Goal: Task Accomplishment & Management: Complete application form

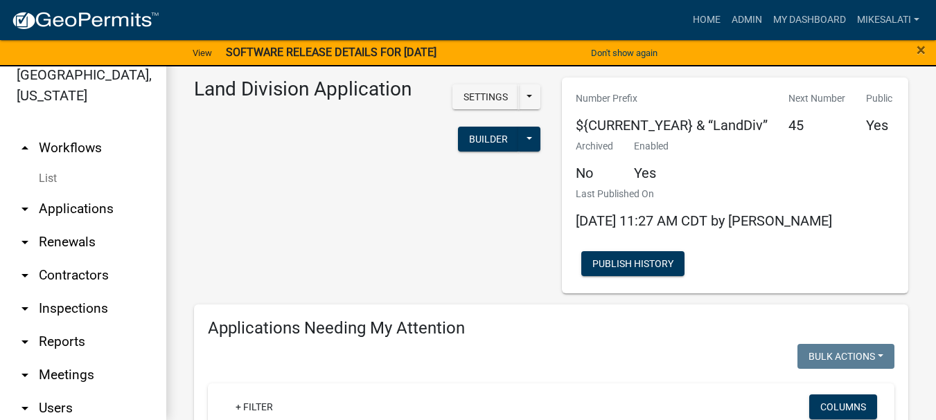
scroll to position [653, 0]
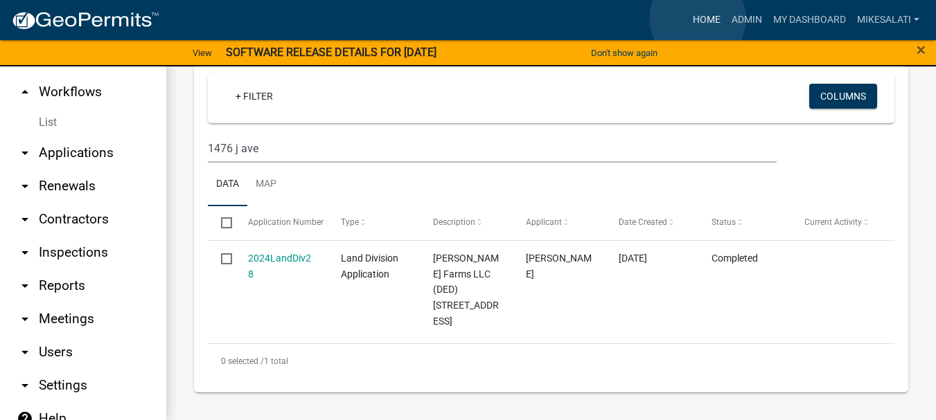
click at [699, 19] on link "Home" at bounding box center [706, 20] width 39 height 26
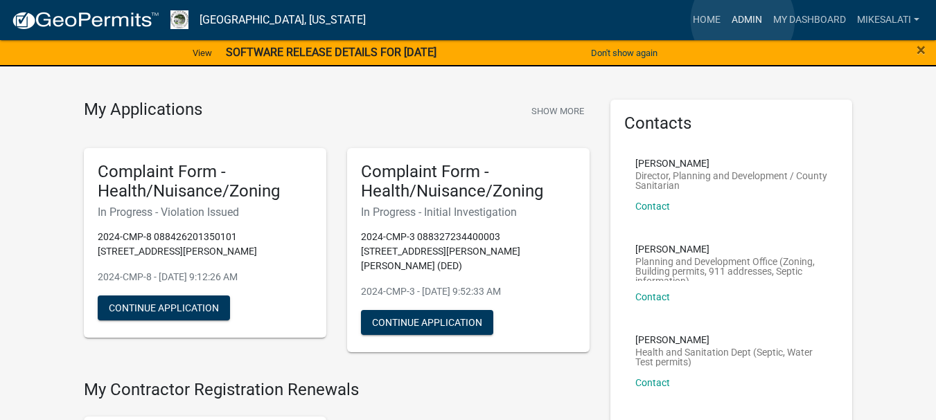
click at [743, 20] on link "Admin" at bounding box center [747, 20] width 42 height 26
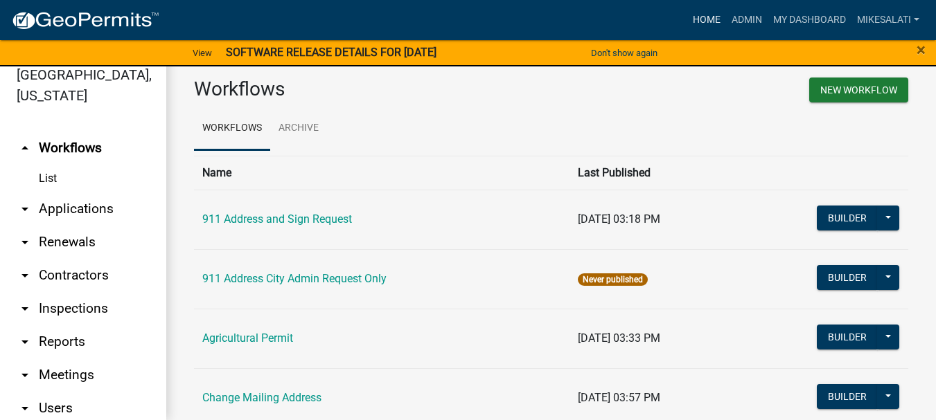
click at [701, 17] on link "Home" at bounding box center [706, 20] width 39 height 26
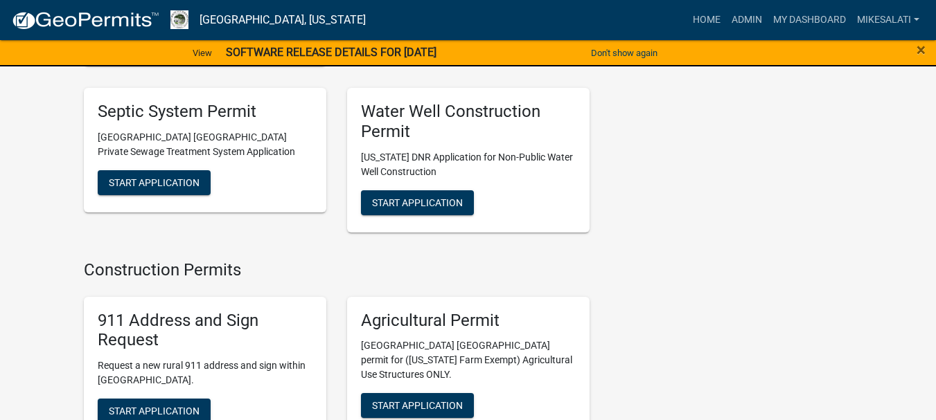
scroll to position [2372, 0]
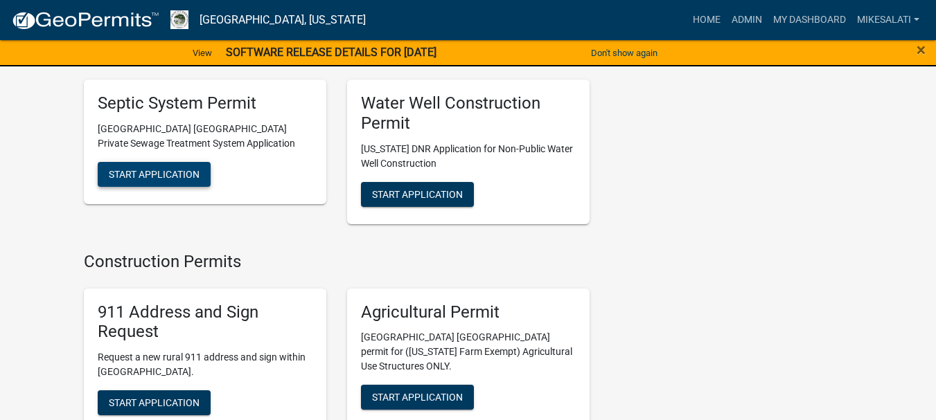
click at [127, 169] on span "Start Application" at bounding box center [154, 174] width 91 height 11
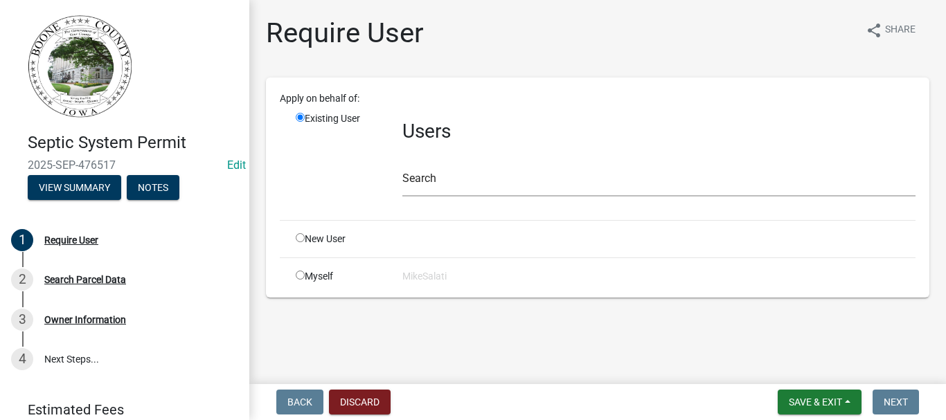
drag, startPoint x: 439, startPoint y: 208, endPoint x: 428, endPoint y: 175, distance: 35.0
click at [439, 206] on div "Users Search" at bounding box center [659, 161] width 534 height 98
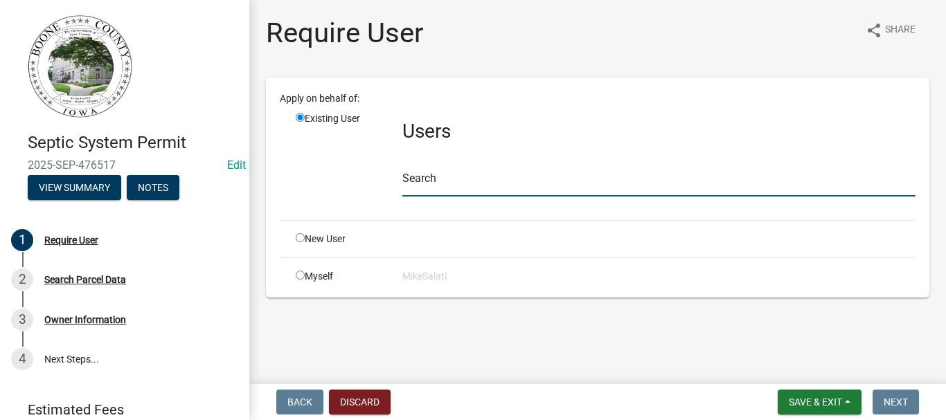
click at [429, 177] on input "text" at bounding box center [658, 182] width 513 height 28
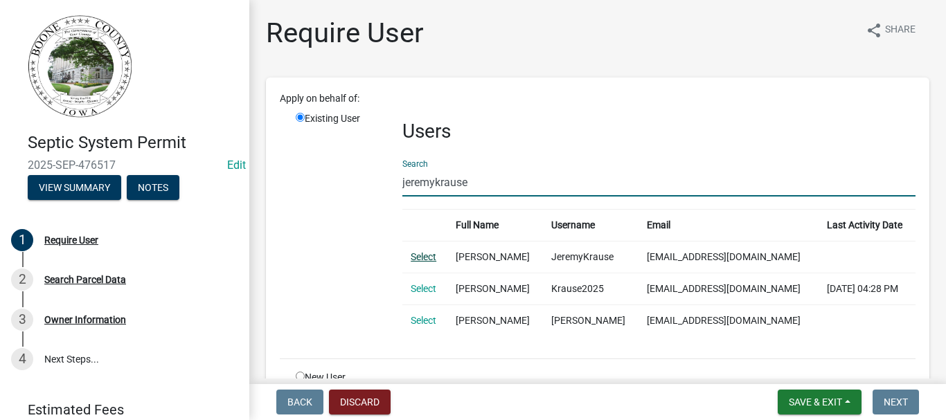
type input "jeremykrause"
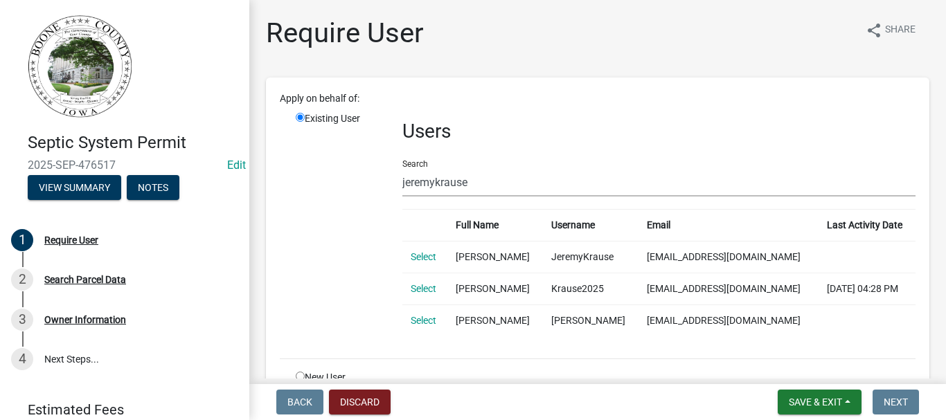
click at [414, 256] on link "Select" at bounding box center [424, 256] width 26 height 11
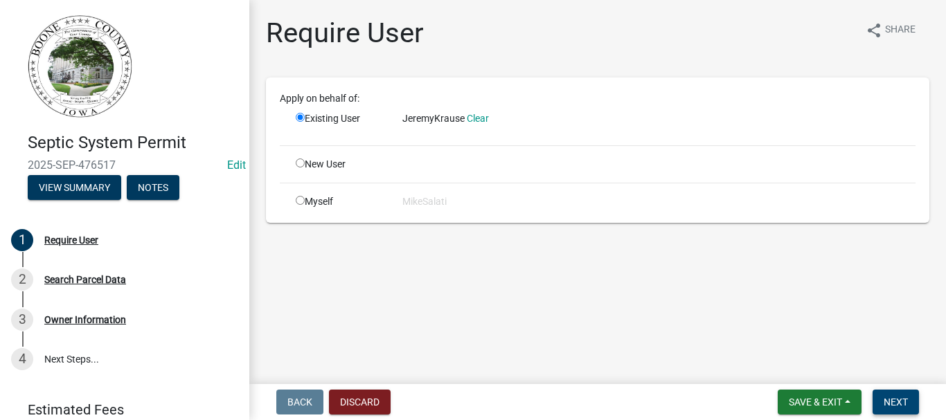
click at [900, 398] on span "Next" at bounding box center [896, 402] width 24 height 11
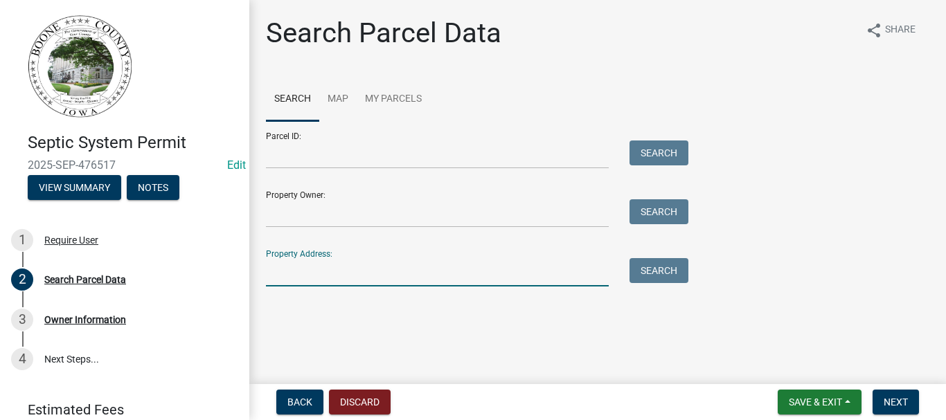
click at [286, 273] on input "Property Address:" at bounding box center [437, 272] width 343 height 28
type input "1034 156th St"
click at [658, 266] on button "Search" at bounding box center [659, 270] width 59 height 25
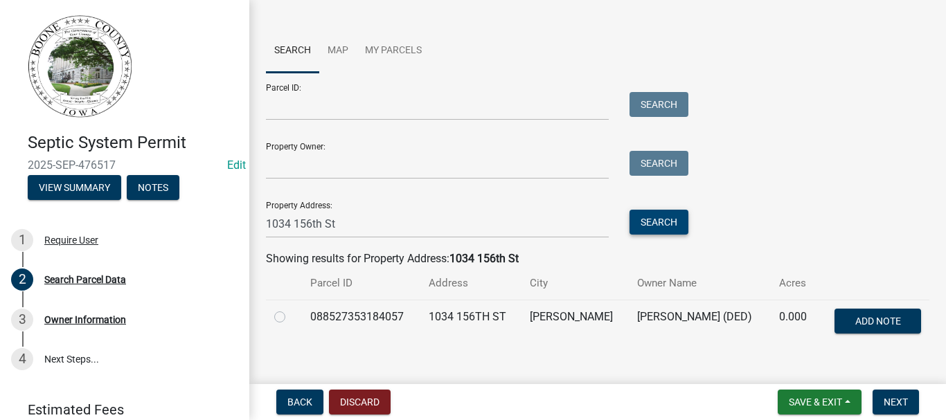
scroll to position [69, 0]
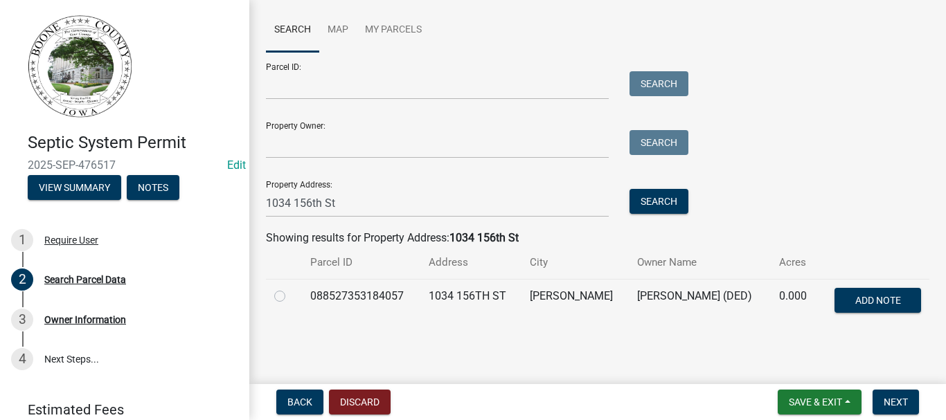
click at [291, 288] on label at bounding box center [291, 288] width 0 height 0
click at [291, 294] on input "radio" at bounding box center [295, 292] width 9 height 9
radio input "true"
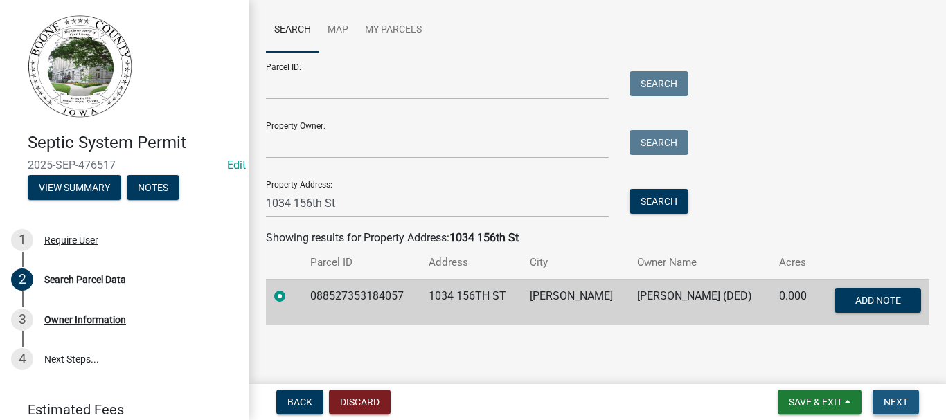
click at [896, 405] on span "Next" at bounding box center [896, 402] width 24 height 11
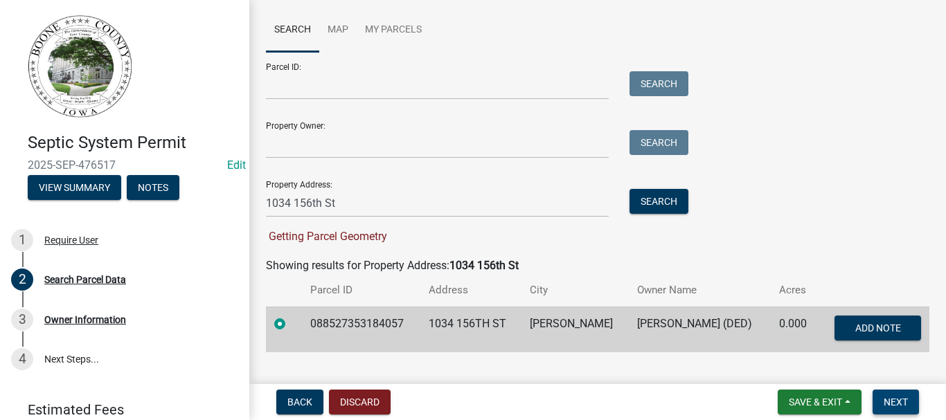
click at [895, 398] on span "Next" at bounding box center [896, 402] width 24 height 11
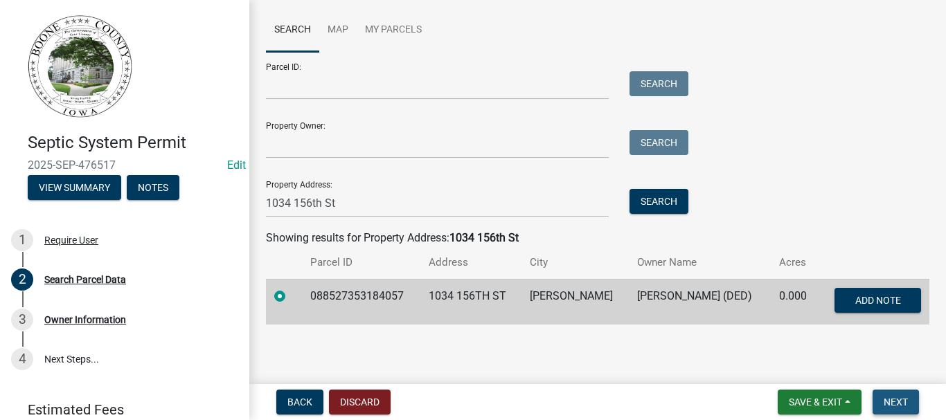
click at [892, 403] on span "Next" at bounding box center [896, 402] width 24 height 11
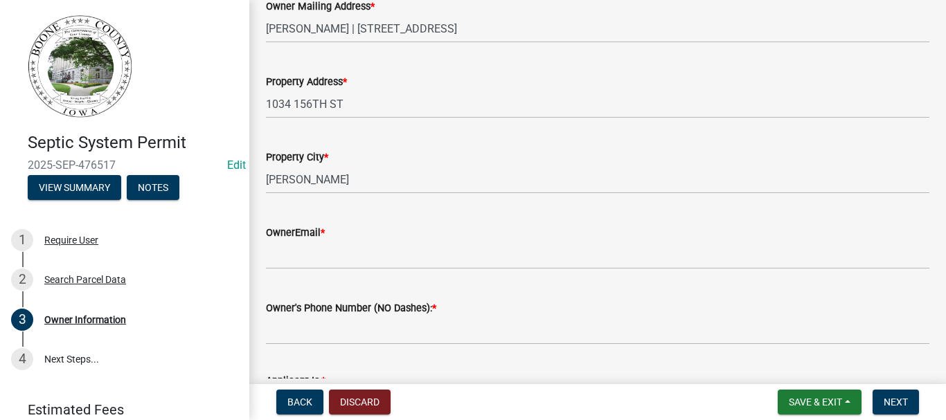
scroll to position [346, 0]
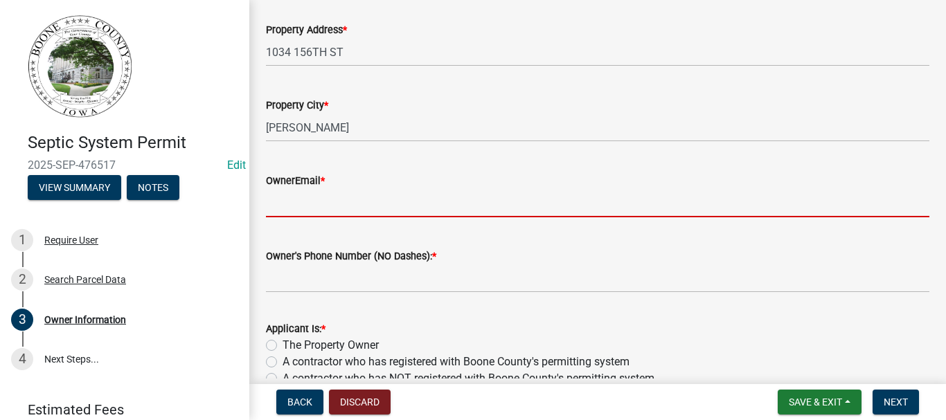
click at [311, 206] on input "OwnerEmail *" at bounding box center [598, 203] width 664 height 28
type input "k"
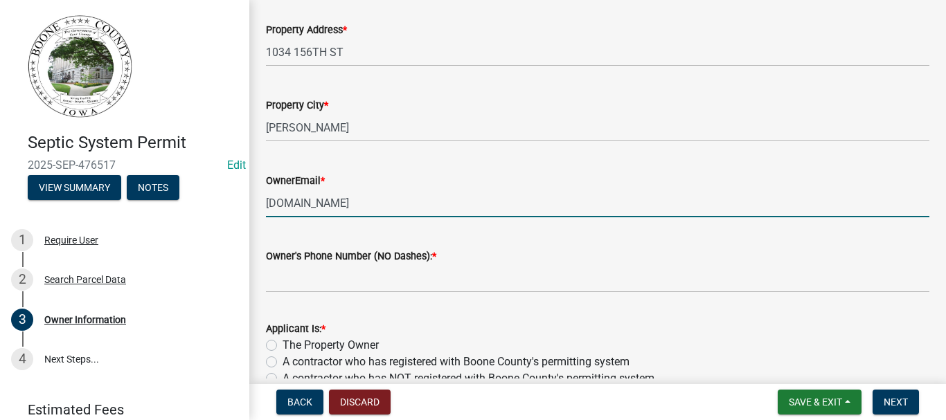
type input "[DOMAIN_NAME]"
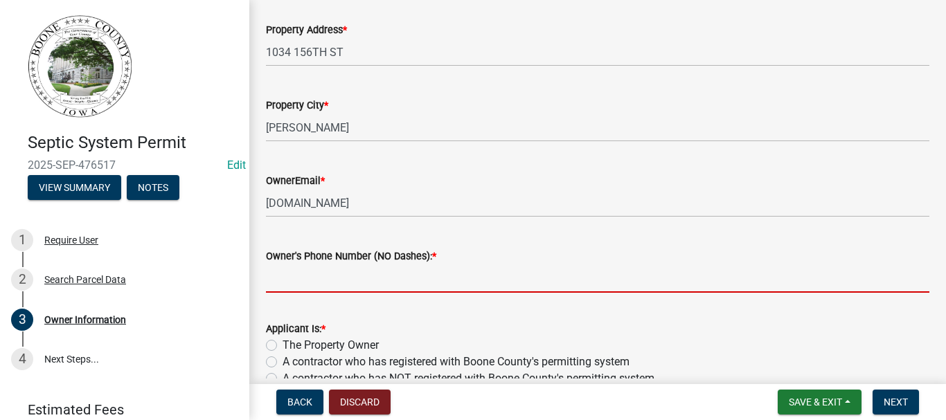
click at [283, 278] on input "Owner's Phone Number (NO Dashes): *" at bounding box center [598, 279] width 664 height 28
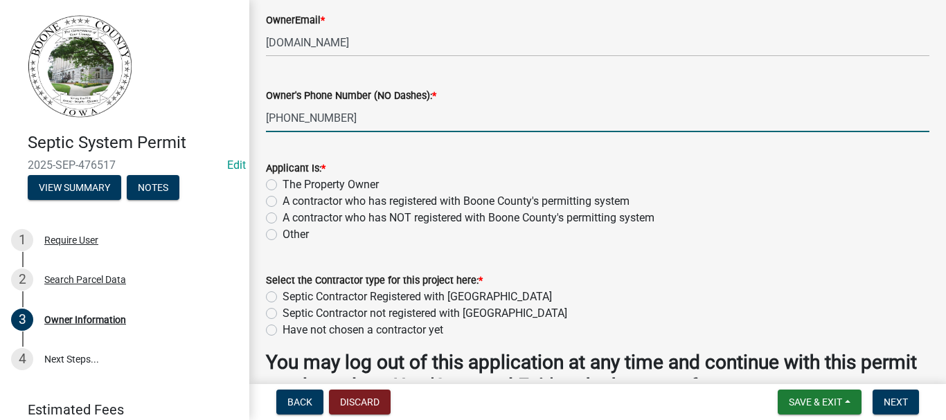
scroll to position [554, 0]
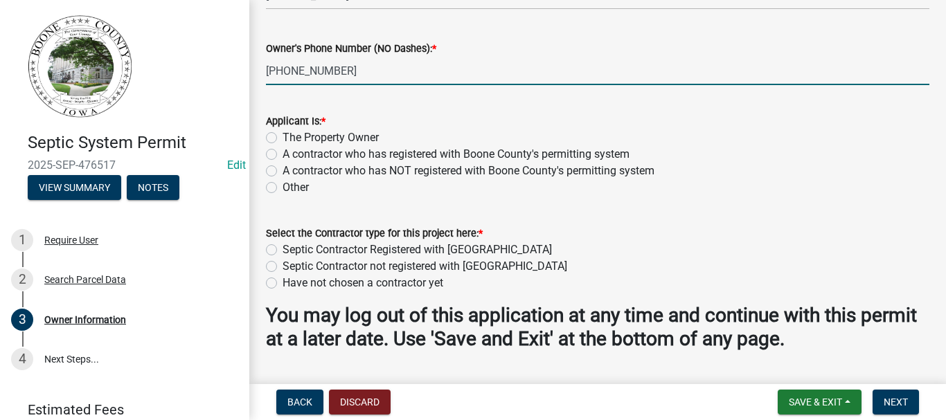
type input "[PHONE_NUMBER]"
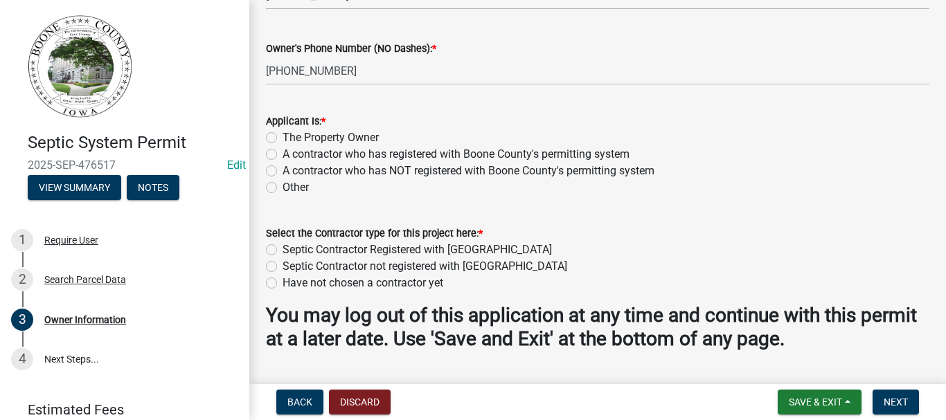
click at [283, 188] on label "Other" at bounding box center [296, 187] width 26 height 17
click at [283, 188] on input "Other" at bounding box center [287, 183] width 9 height 9
radio input "true"
click at [283, 285] on label "Have not chosen a contractor yet" at bounding box center [363, 283] width 161 height 17
click at [283, 284] on input "Have not chosen a contractor yet" at bounding box center [287, 279] width 9 height 9
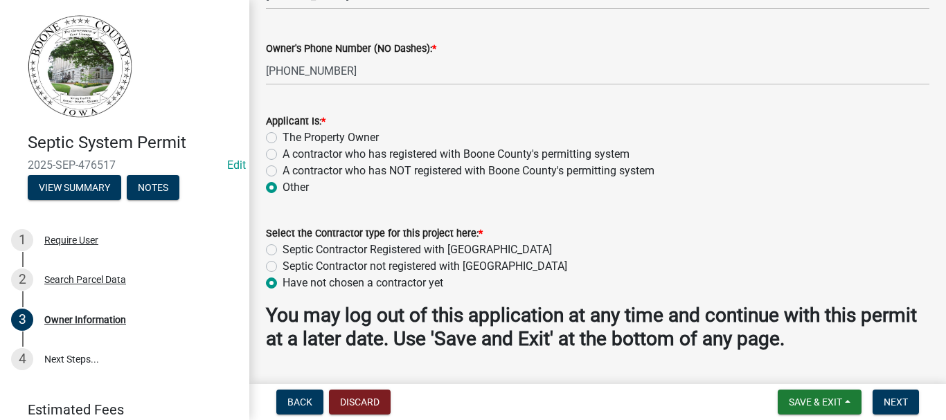
radio input "true"
click at [897, 403] on span "Next" at bounding box center [896, 402] width 24 height 11
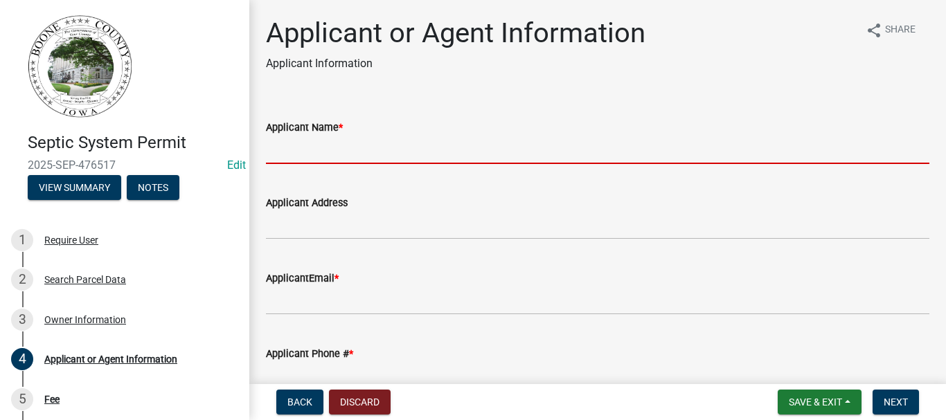
click at [272, 143] on input "Applicant Name *" at bounding box center [598, 150] width 664 height 28
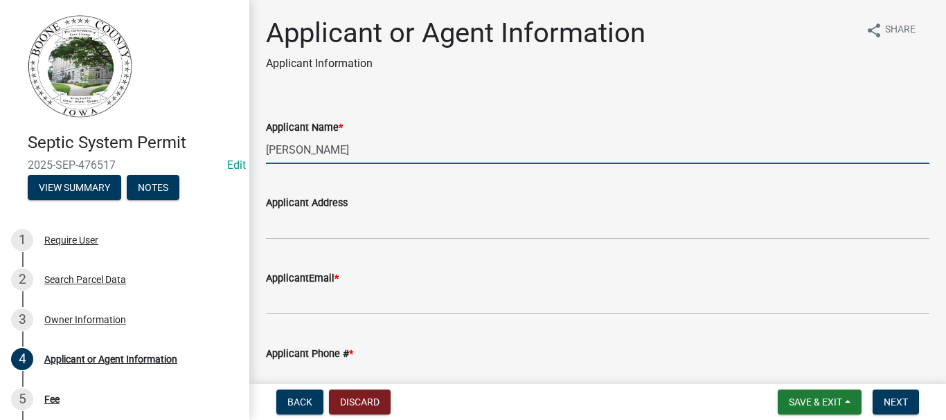
type input "[PERSON_NAME]"
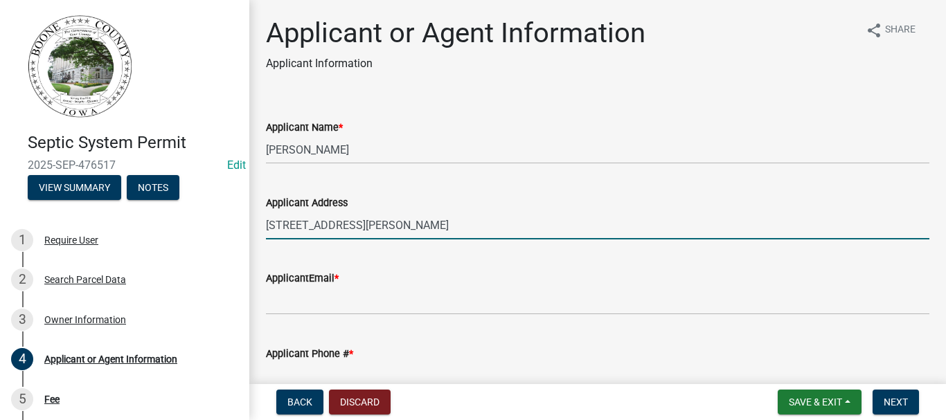
type input "[STREET_ADDRESS][PERSON_NAME]"
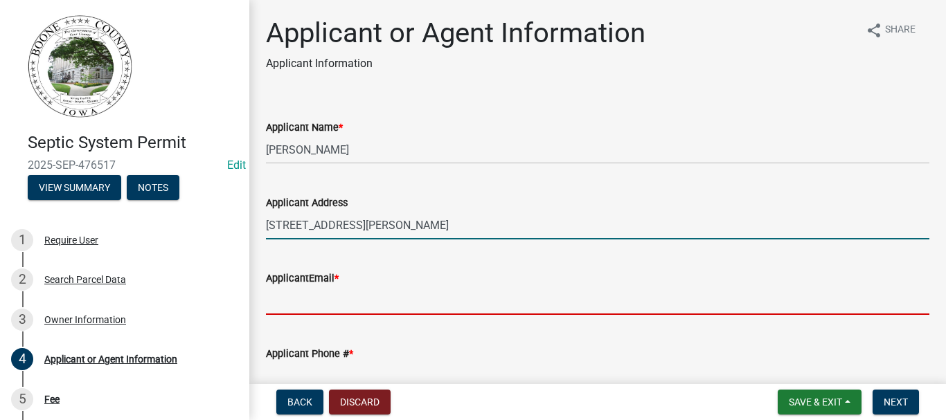
click at [310, 300] on input "ApplicantEmail *" at bounding box center [598, 301] width 664 height 28
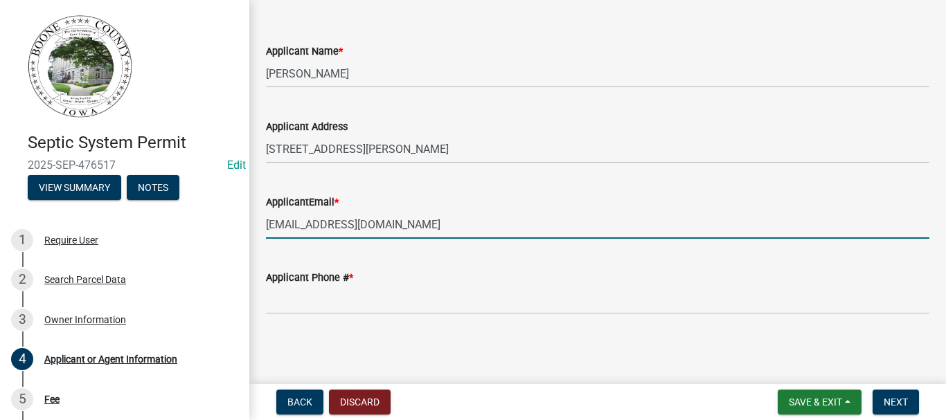
scroll to position [77, 0]
type input "[EMAIL_ADDRESS][DOMAIN_NAME]"
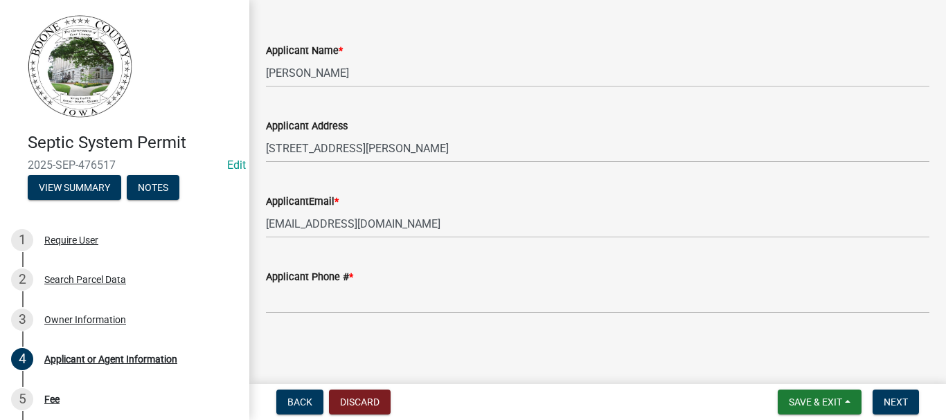
click at [294, 312] on wm-data-entity-input "Applicant Phone # *" at bounding box center [598, 287] width 664 height 76
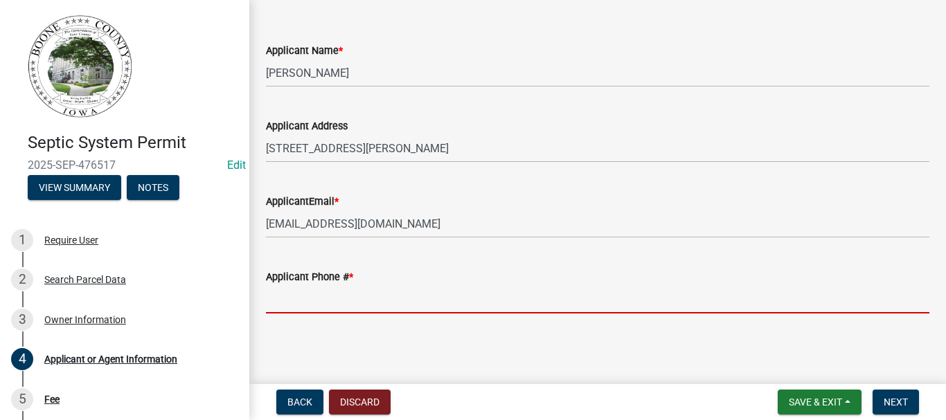
click at [294, 307] on input "Applicant Phone # *" at bounding box center [598, 299] width 664 height 28
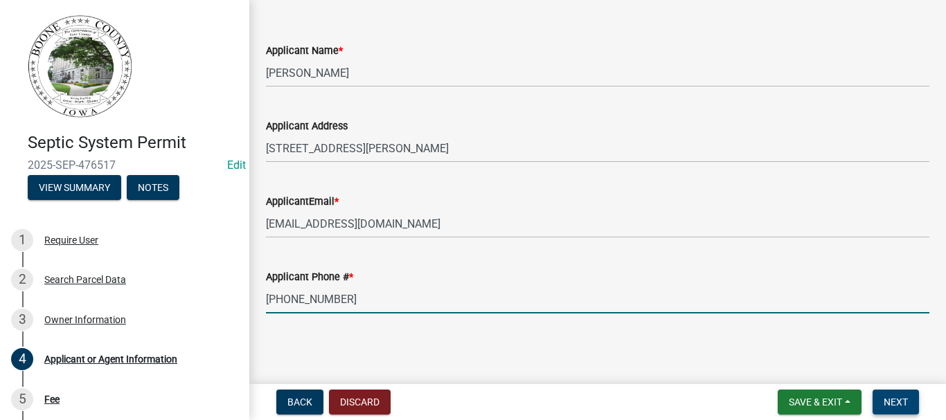
type input "[PHONE_NUMBER]"
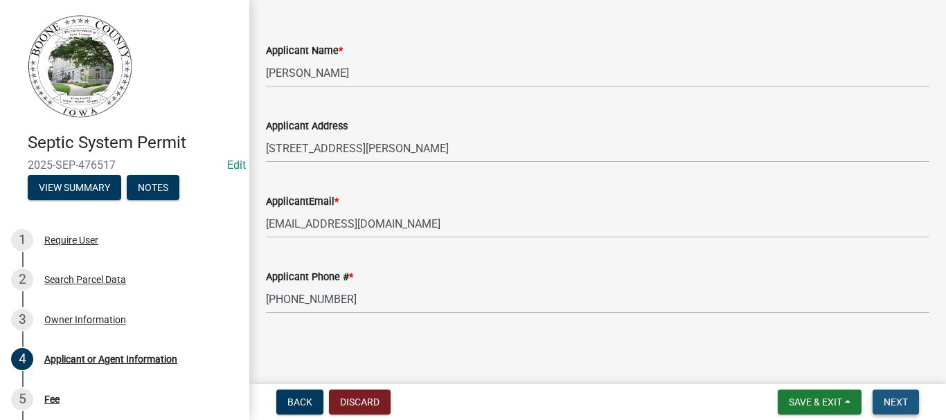
click at [887, 394] on button "Next" at bounding box center [896, 402] width 46 height 25
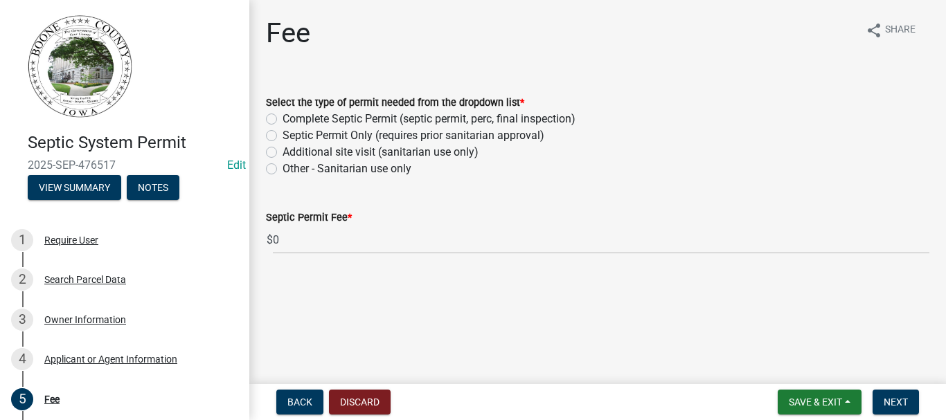
click at [283, 134] on label "Septic Permit Only (requires prior sanitarian approval)" at bounding box center [414, 135] width 262 height 17
click at [283, 134] on input "Septic Permit Only (requires prior sanitarian approval)" at bounding box center [287, 131] width 9 height 9
radio input "true"
click at [900, 399] on span "Next" at bounding box center [896, 402] width 24 height 11
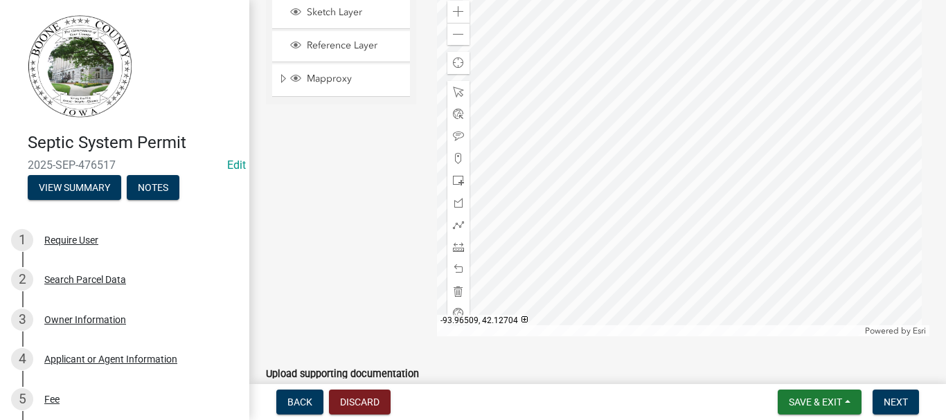
scroll to position [191, 0]
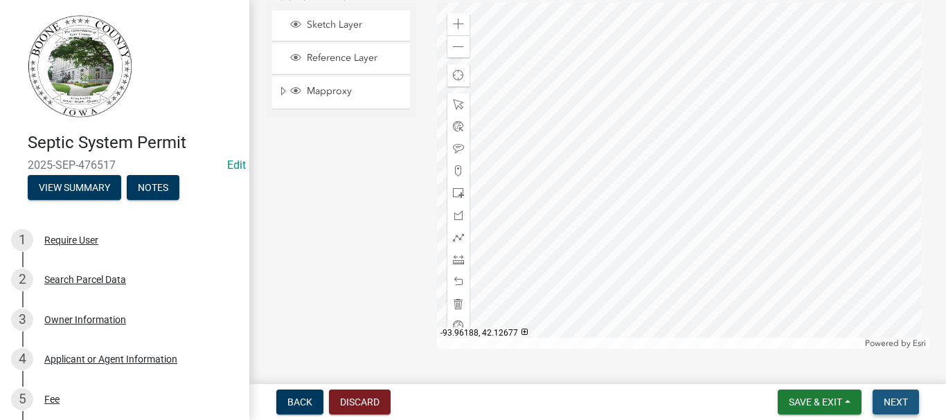
click at [896, 402] on span "Next" at bounding box center [896, 402] width 24 height 11
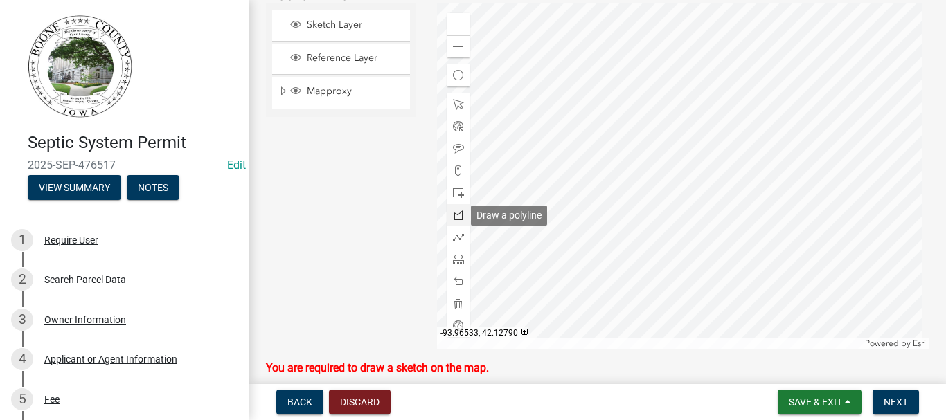
click at [456, 218] on span at bounding box center [458, 215] width 11 height 11
click at [707, 171] on div at bounding box center [683, 176] width 493 height 346
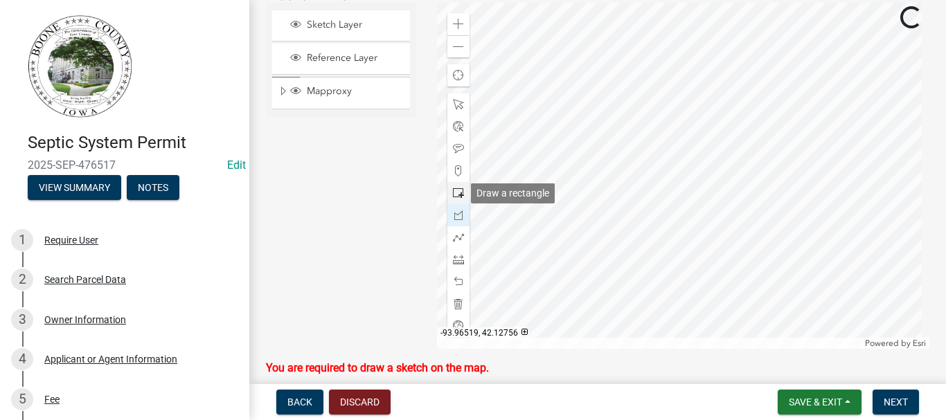
click at [457, 189] on span at bounding box center [458, 193] width 11 height 11
click at [664, 204] on div at bounding box center [683, 176] width 493 height 346
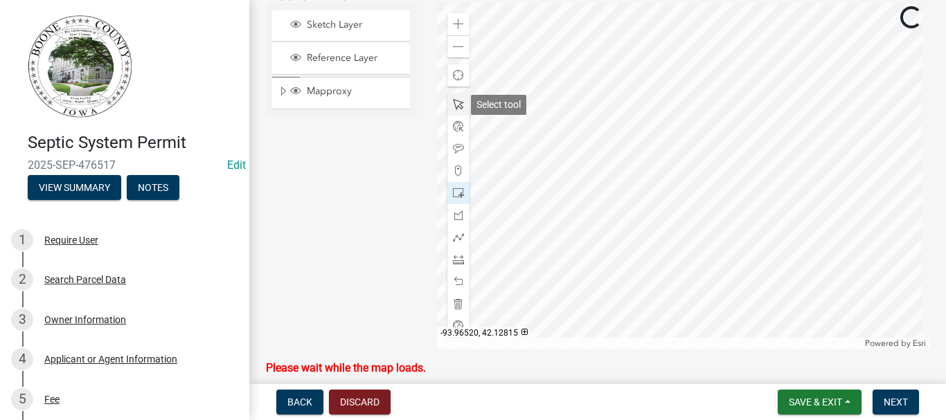
click at [449, 98] on div at bounding box center [458, 105] width 22 height 22
click at [456, 101] on span at bounding box center [458, 104] width 11 height 11
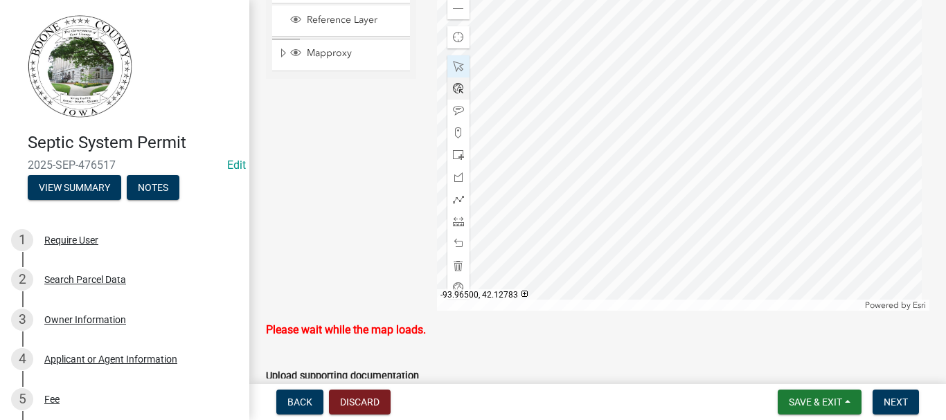
scroll to position [208, 0]
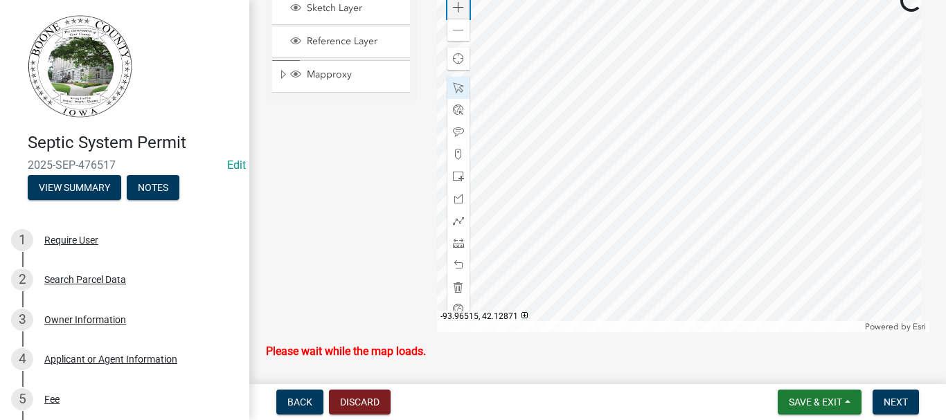
click at [454, 6] on span at bounding box center [458, 7] width 11 height 11
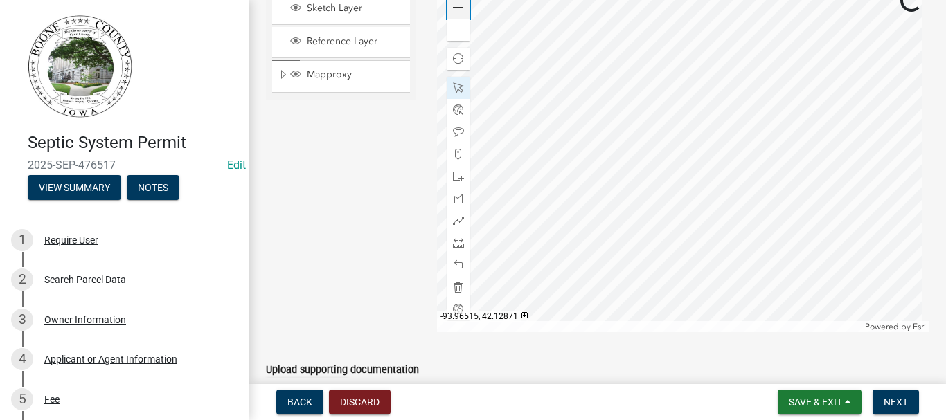
click at [454, 6] on span at bounding box center [458, 7] width 11 height 11
click at [799, 194] on div at bounding box center [683, 159] width 493 height 346
click at [455, 87] on span at bounding box center [458, 87] width 11 height 11
click at [454, 86] on span at bounding box center [458, 87] width 11 height 11
click at [555, 134] on div at bounding box center [683, 159] width 493 height 346
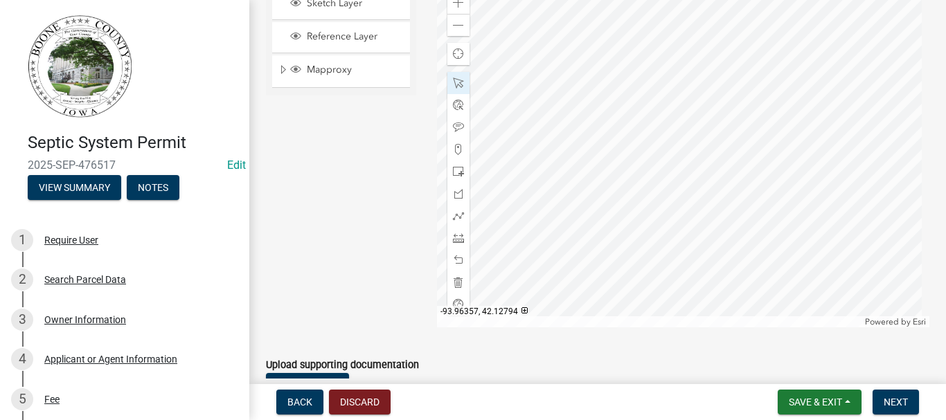
scroll to position [139, 0]
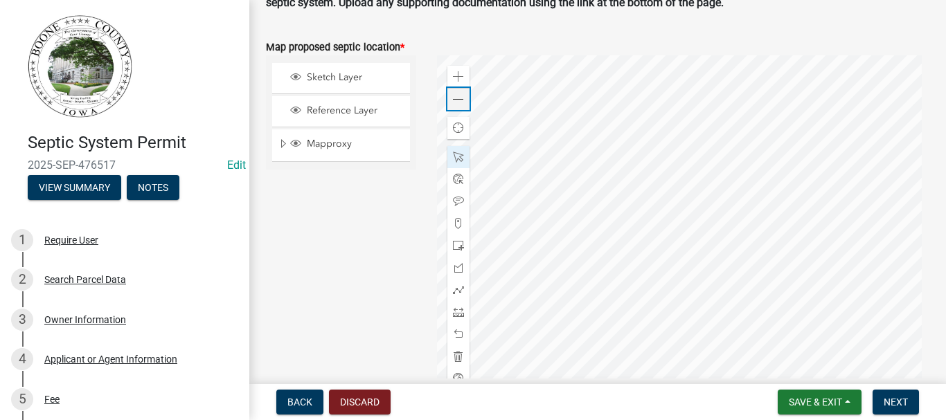
click at [454, 97] on span at bounding box center [458, 99] width 11 height 11
click at [454, 154] on span at bounding box center [458, 157] width 11 height 11
click at [624, 223] on div at bounding box center [683, 228] width 493 height 346
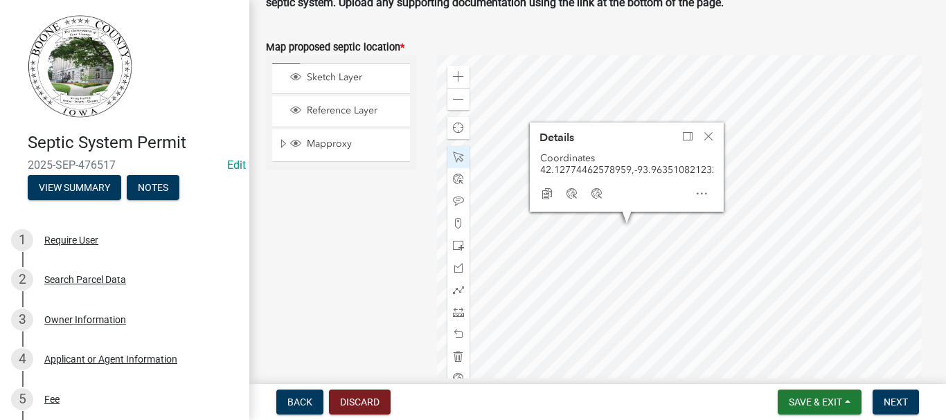
click at [701, 240] on div at bounding box center [683, 228] width 493 height 346
click at [698, 234] on div at bounding box center [683, 228] width 493 height 346
click at [704, 131] on span "Close" at bounding box center [708, 136] width 11 height 11
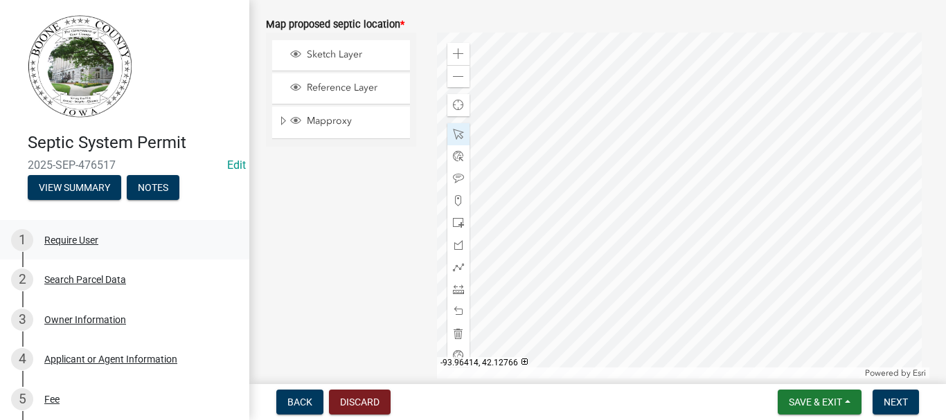
click at [0, 249] on link "1 Require User" at bounding box center [124, 240] width 249 height 40
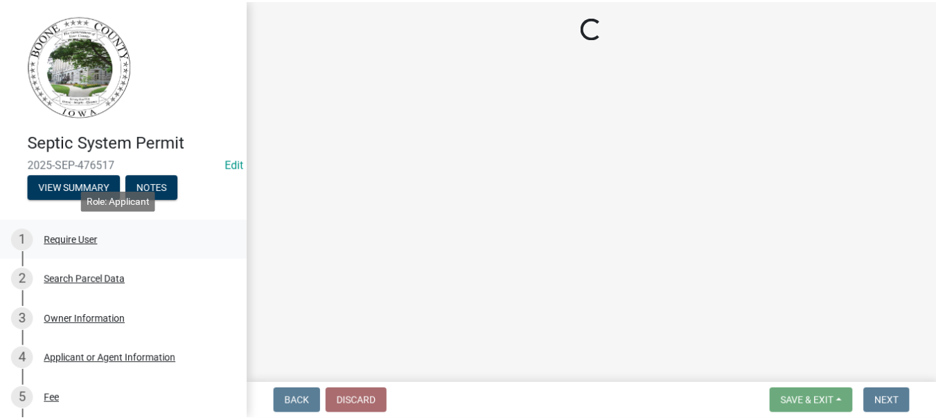
scroll to position [0, 0]
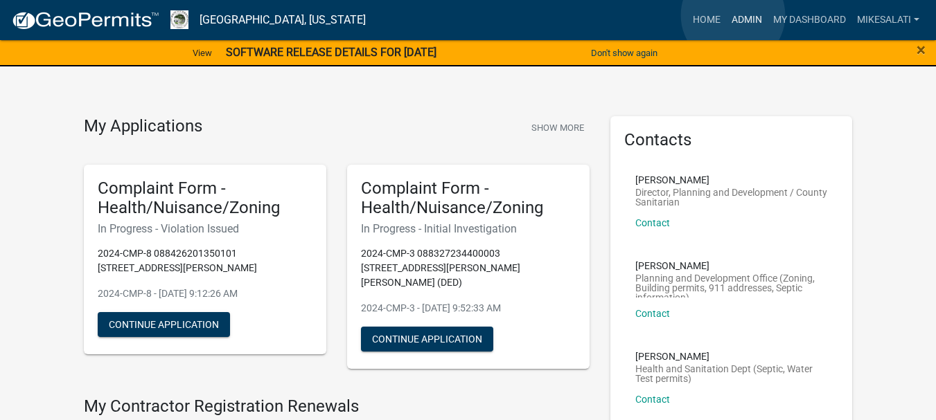
click at [733, 13] on link "Admin" at bounding box center [747, 20] width 42 height 26
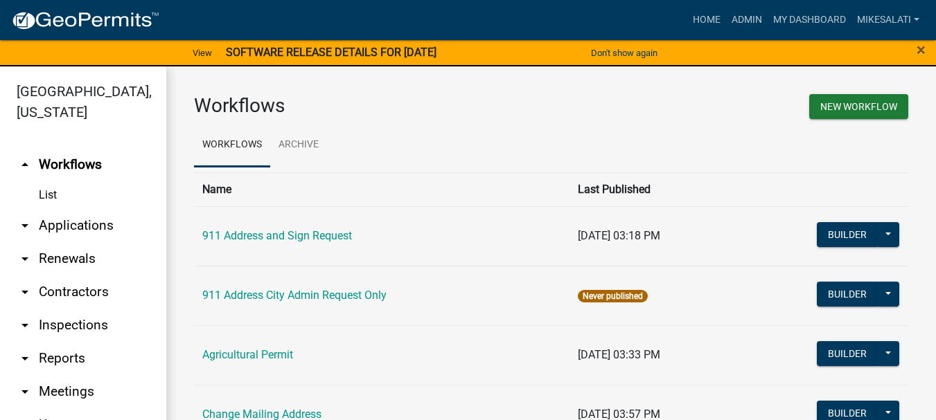
click at [44, 209] on link "arrow_drop_down Applications" at bounding box center [83, 225] width 166 height 33
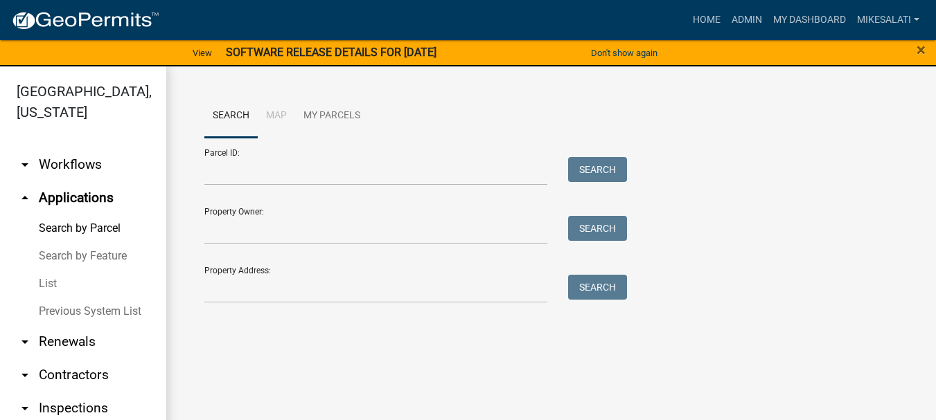
click at [47, 270] on link "List" at bounding box center [83, 284] width 166 height 28
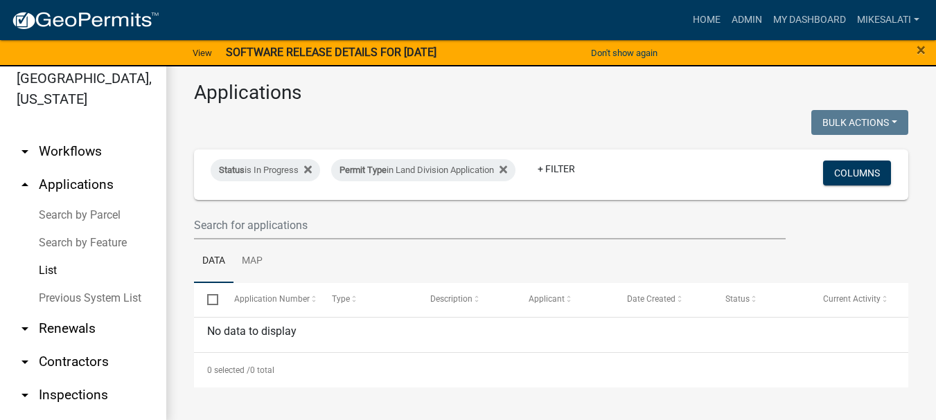
scroll to position [17, 0]
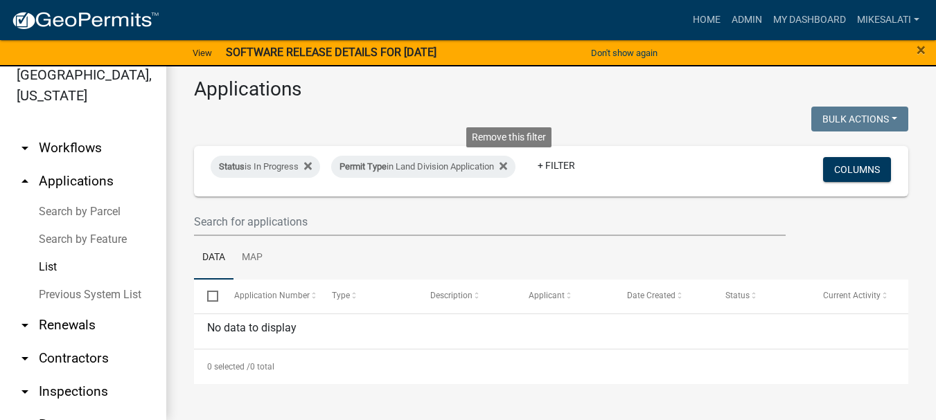
click at [507, 166] on icon at bounding box center [503, 167] width 8 height 8
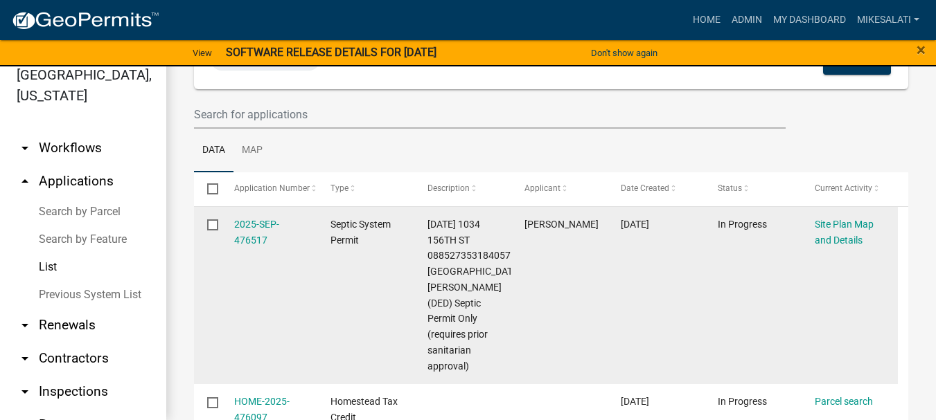
scroll to position [139, 0]
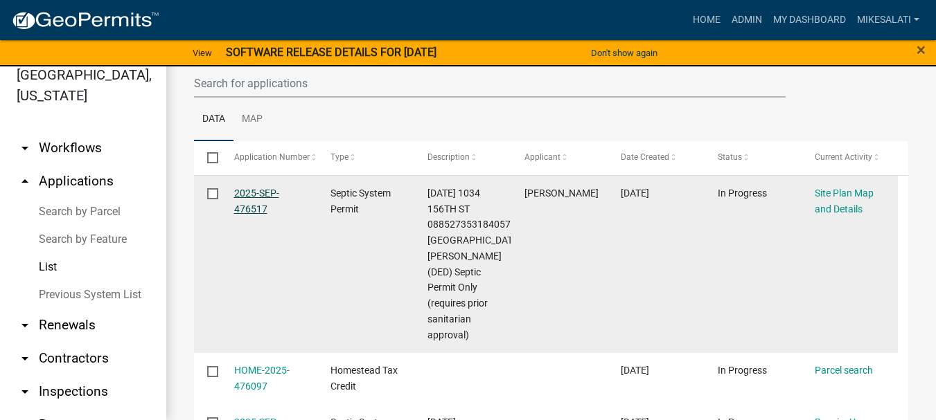
click at [250, 195] on link "2025-SEP-476517" at bounding box center [256, 201] width 45 height 27
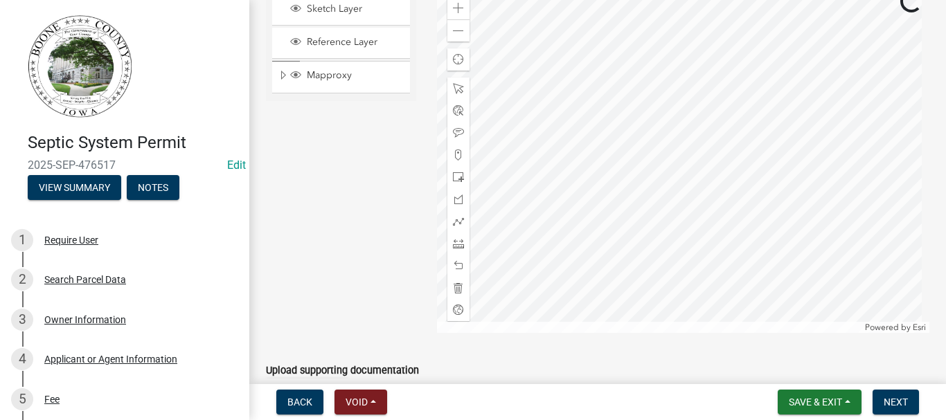
scroll to position [208, 0]
click at [450, 176] on div at bounding box center [458, 177] width 22 height 22
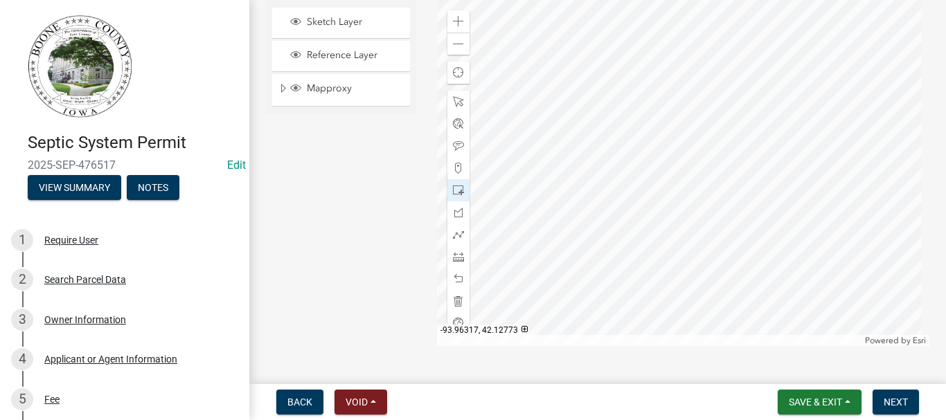
click at [723, 166] on div at bounding box center [683, 173] width 493 height 346
click at [900, 394] on button "Next" at bounding box center [896, 402] width 46 height 25
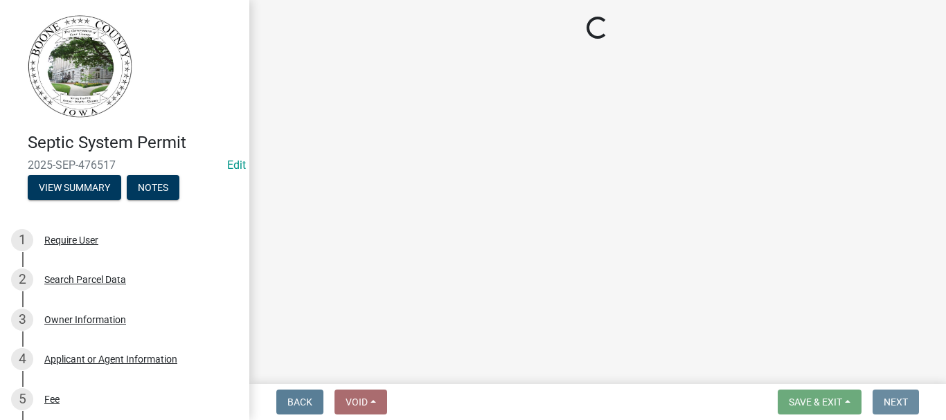
scroll to position [0, 0]
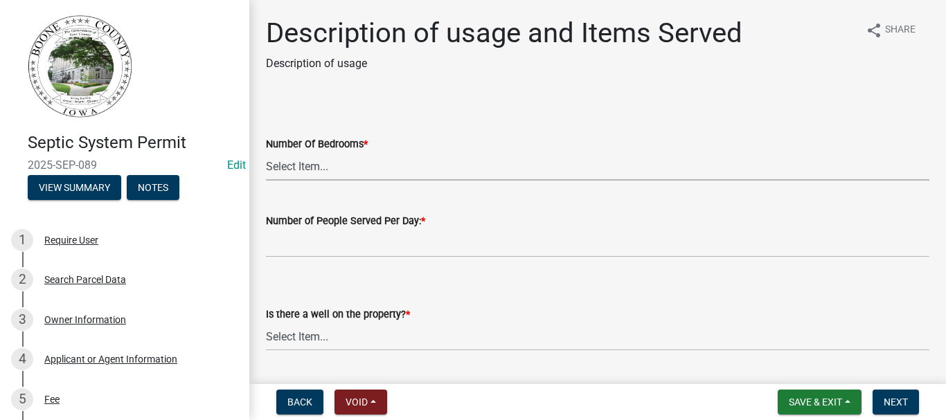
click at [288, 163] on select "Select Item... 0 1 2 3 4 5 6 7 8 9 10" at bounding box center [598, 166] width 664 height 28
click at [266, 152] on select "Select Item... 0 1 2 3 4 5 6 7 8 9 10" at bounding box center [598, 166] width 664 height 28
select select "e2760f97-342d-4d88-916d-4db58664e934"
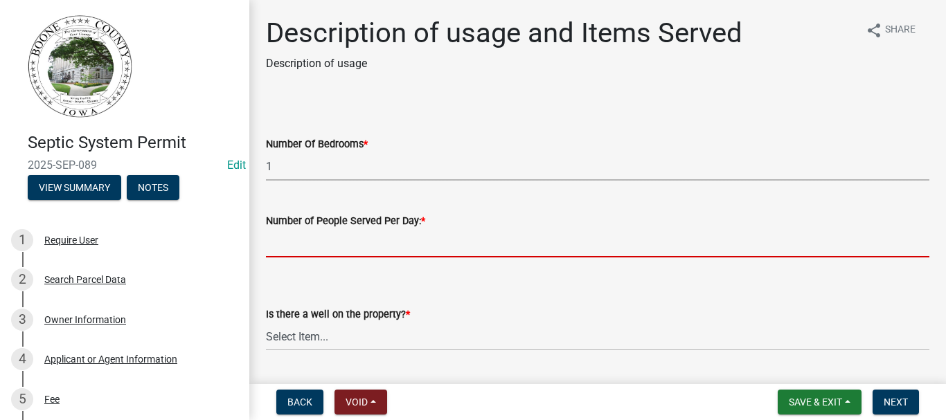
click at [299, 242] on input "text" at bounding box center [598, 243] width 664 height 28
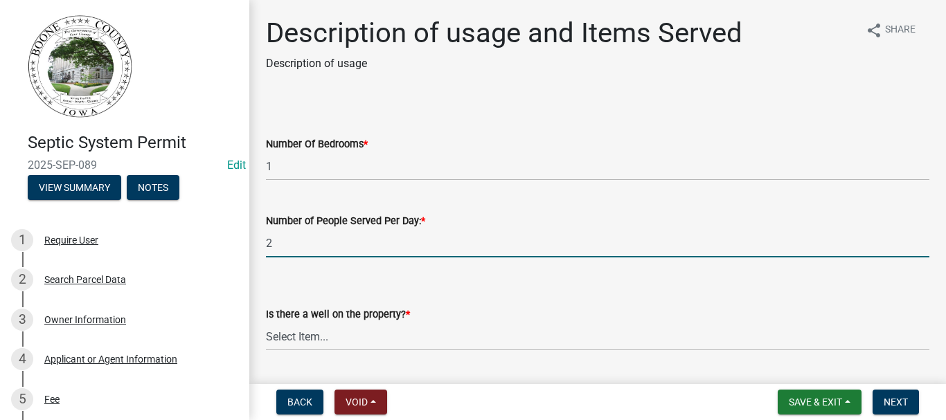
type input "2"
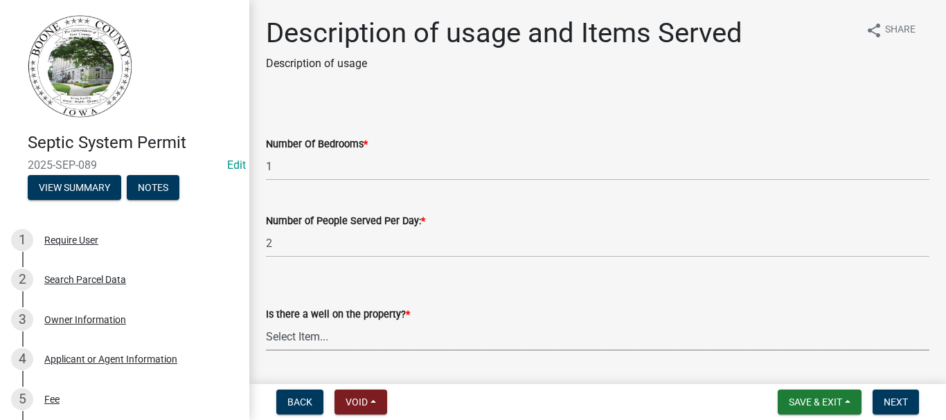
click at [296, 340] on select "Select Item... Yes No" at bounding box center [598, 337] width 664 height 28
click at [296, 339] on select "Select Item... Yes No" at bounding box center [598, 337] width 664 height 28
click at [291, 327] on select "Select Item... Yes No" at bounding box center [598, 337] width 664 height 28
click at [266, 323] on select "Select Item... Yes No" at bounding box center [598, 337] width 664 height 28
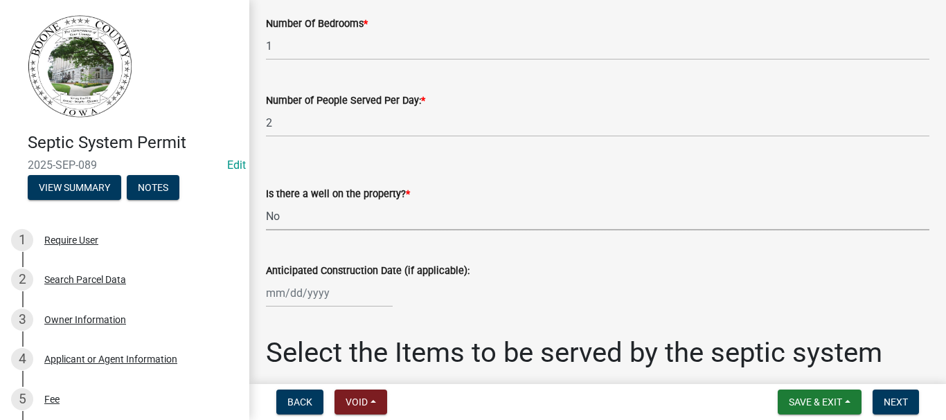
scroll to position [139, 0]
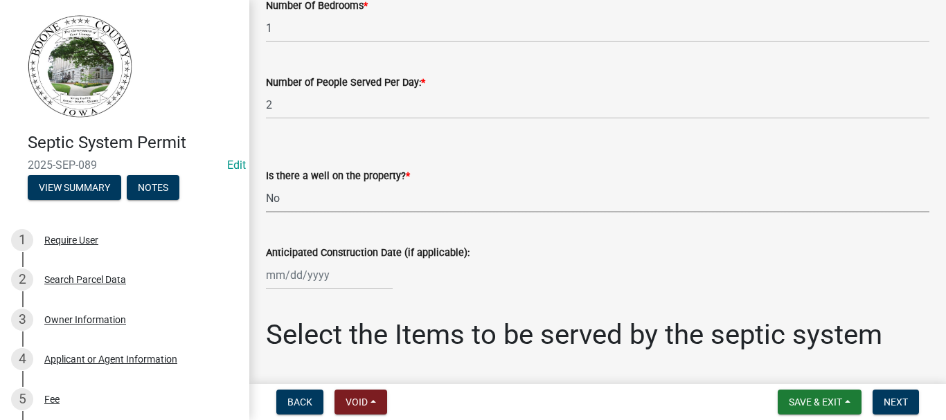
click at [295, 196] on select "Select Item... Yes No" at bounding box center [598, 198] width 664 height 28
click at [331, 317] on div "Select the Items to be served by the septic system" at bounding box center [598, 327] width 664 height 50
click at [300, 203] on select "Select Item... Yes No" at bounding box center [598, 198] width 664 height 28
click at [266, 184] on select "Select Item... Yes No" at bounding box center [598, 198] width 664 height 28
select select "b661b9b1-78df-4041-ac17-7d876ec9553c"
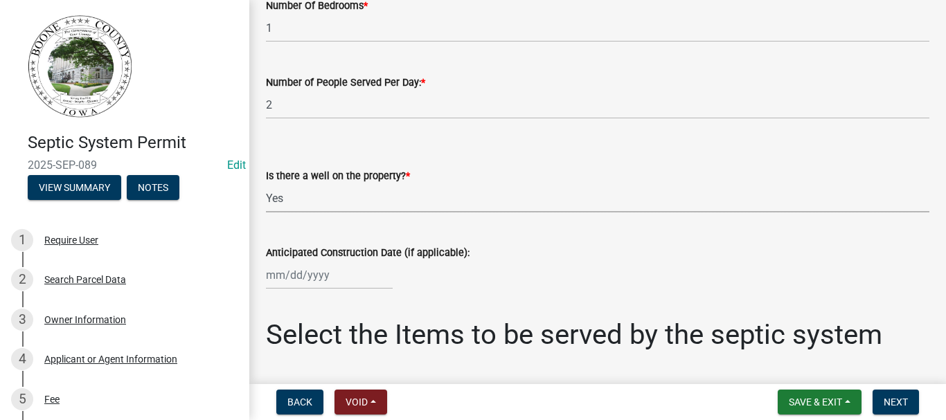
click at [332, 202] on select "Select Item... Yes No" at bounding box center [598, 198] width 664 height 28
click at [330, 199] on select "Select Item... Yes No" at bounding box center [598, 198] width 664 height 28
click at [318, 197] on select "Select Item... Yes No" at bounding box center [598, 198] width 664 height 28
click at [317, 196] on select "Select Item... Yes No" at bounding box center [598, 198] width 664 height 28
click at [293, 200] on select "Select Item... Yes No" at bounding box center [598, 198] width 664 height 28
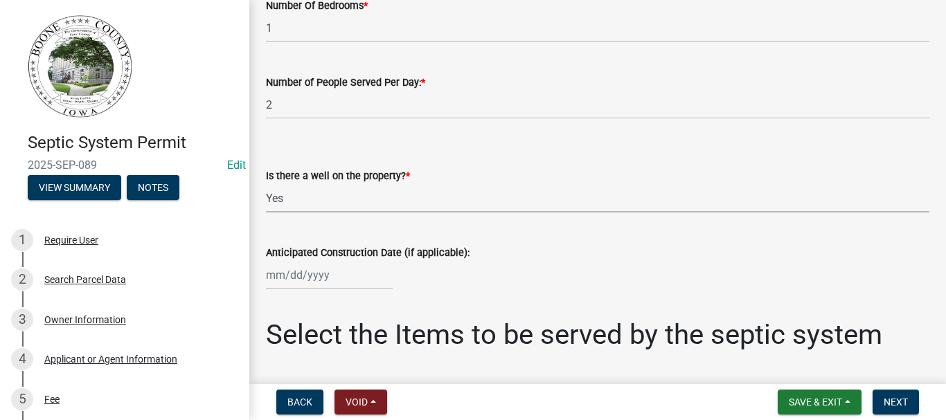
click at [293, 200] on select "Select Item... Yes No" at bounding box center [598, 198] width 664 height 28
click at [283, 200] on select "Select Item... Yes No" at bounding box center [598, 198] width 664 height 28
click at [285, 204] on select "Select Item... Yes No" at bounding box center [598, 198] width 664 height 28
click at [296, 272] on div at bounding box center [329, 275] width 127 height 28
select select "9"
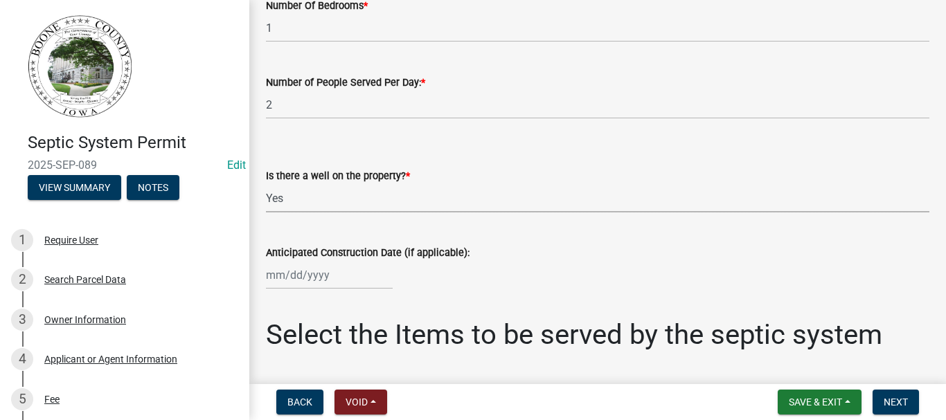
select select "2025"
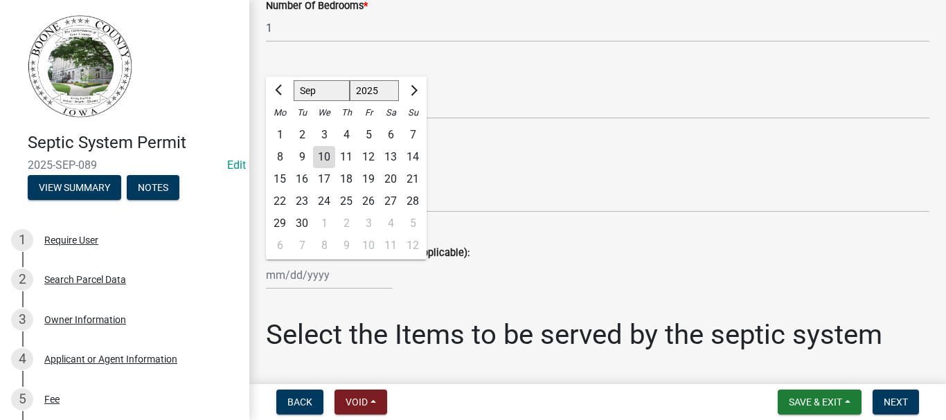
click at [328, 153] on div "10" at bounding box center [324, 157] width 22 height 22
type input "[DATE]"
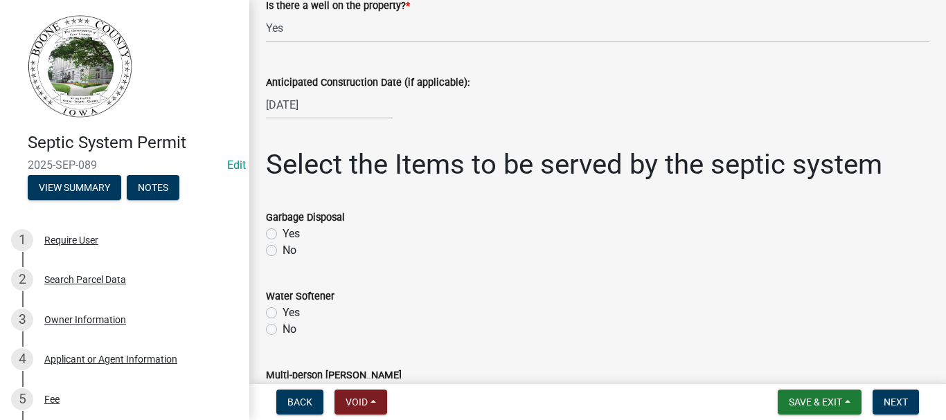
scroll to position [346, 0]
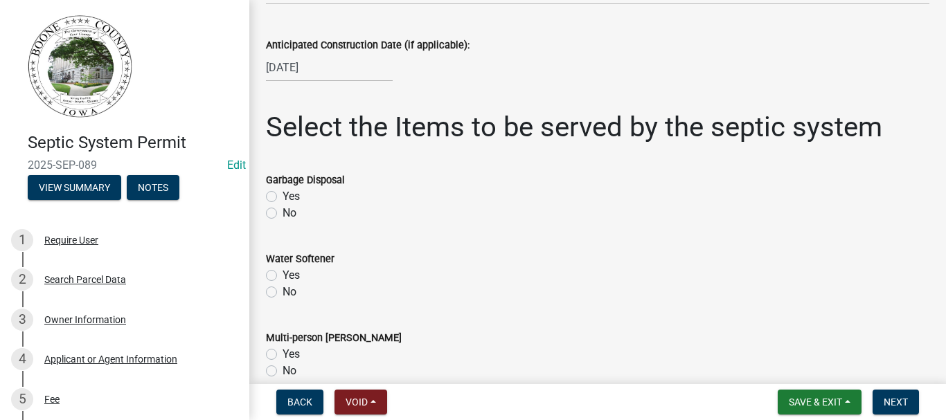
click at [283, 214] on label "No" at bounding box center [290, 213] width 14 height 17
click at [283, 214] on input "No" at bounding box center [287, 209] width 9 height 9
radio input "true"
click at [283, 295] on label "No" at bounding box center [290, 292] width 14 height 17
click at [283, 293] on input "No" at bounding box center [287, 288] width 9 height 9
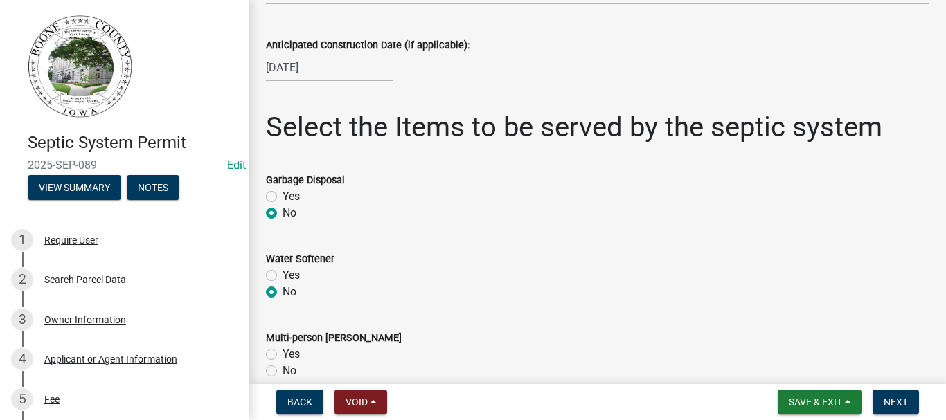
radio input "true"
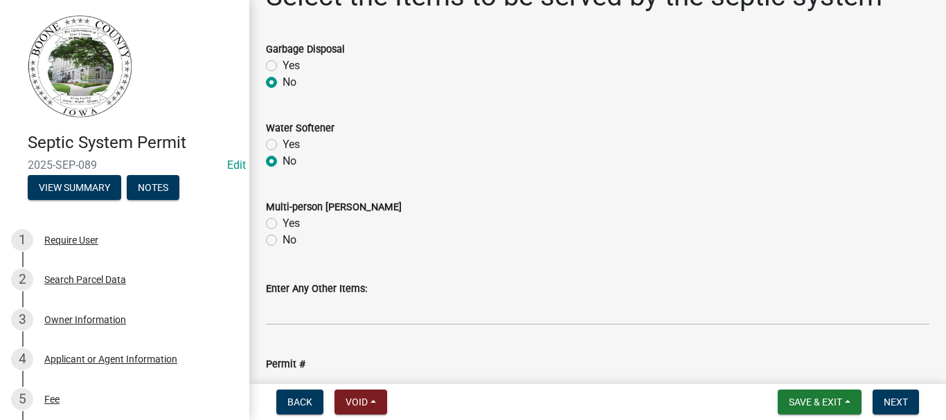
scroll to position [485, 0]
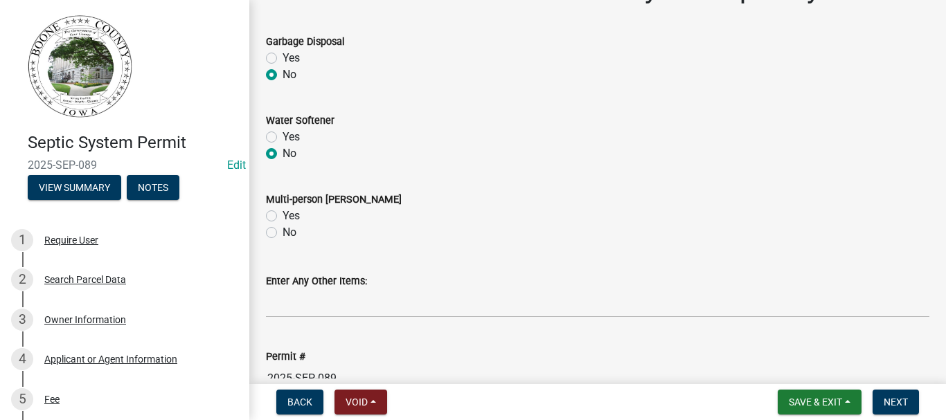
click at [283, 233] on label "No" at bounding box center [290, 232] width 14 height 17
click at [283, 233] on input "No" at bounding box center [287, 228] width 9 height 9
radio input "true"
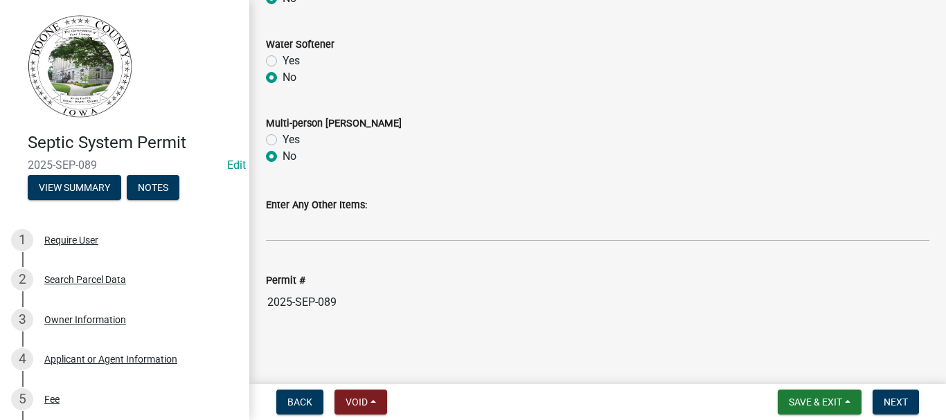
scroll to position [564, 0]
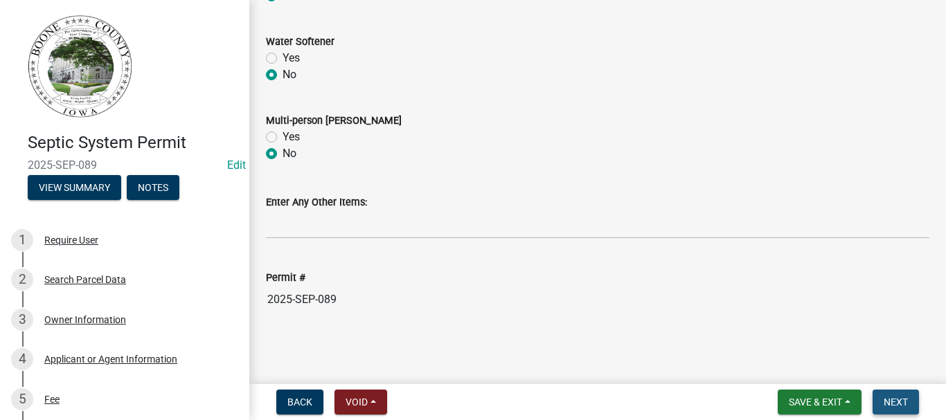
drag, startPoint x: 891, startPoint y: 390, endPoint x: 869, endPoint y: 383, distance: 23.2
click at [886, 389] on nav "Back Void Withdraw Lock Expire Void Save & Exit Save Save & Exit Next" at bounding box center [597, 402] width 697 height 36
click at [896, 402] on span "Next" at bounding box center [896, 402] width 24 height 11
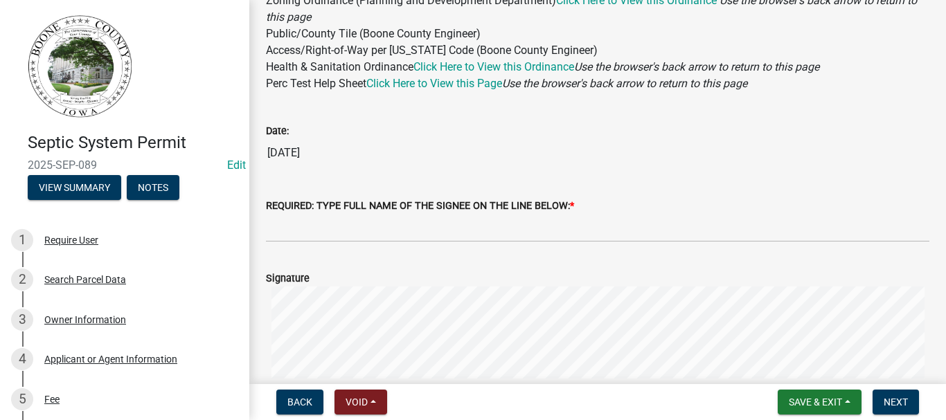
scroll to position [208, 0]
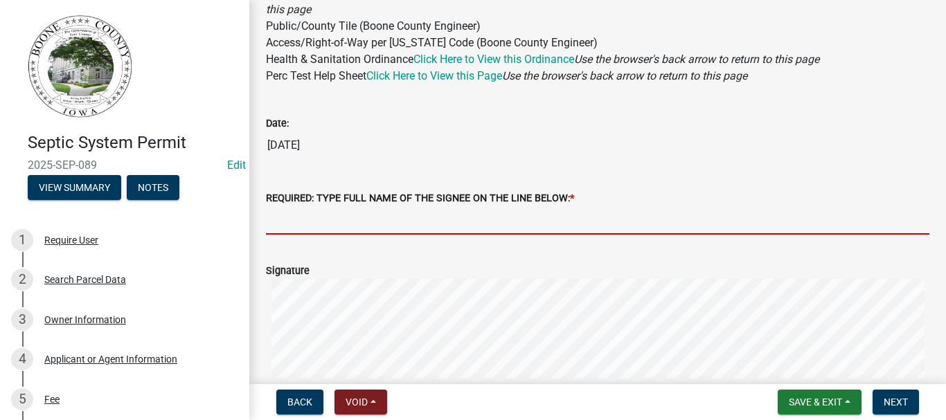
click at [321, 228] on input "REQUIRED: TYPE FULL NAME OF THE SIGNEE ON THE LINE BELOW: *" at bounding box center [598, 220] width 664 height 28
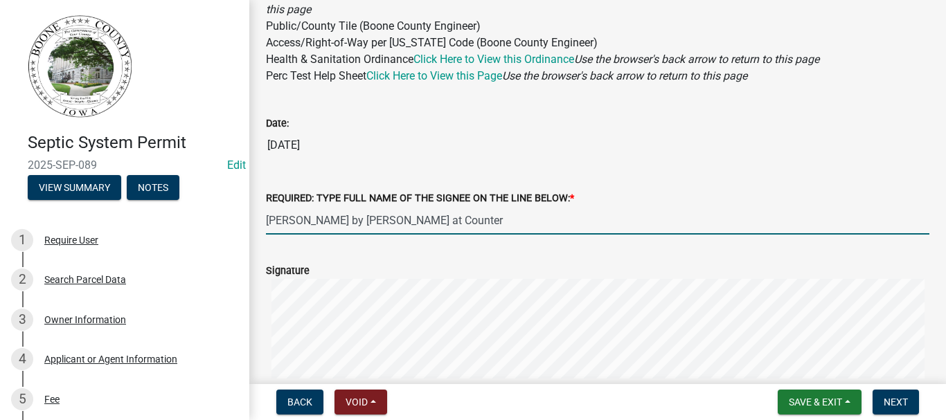
click at [378, 221] on input "[PERSON_NAME] by [PERSON_NAME] at Counter" at bounding box center [598, 220] width 664 height 28
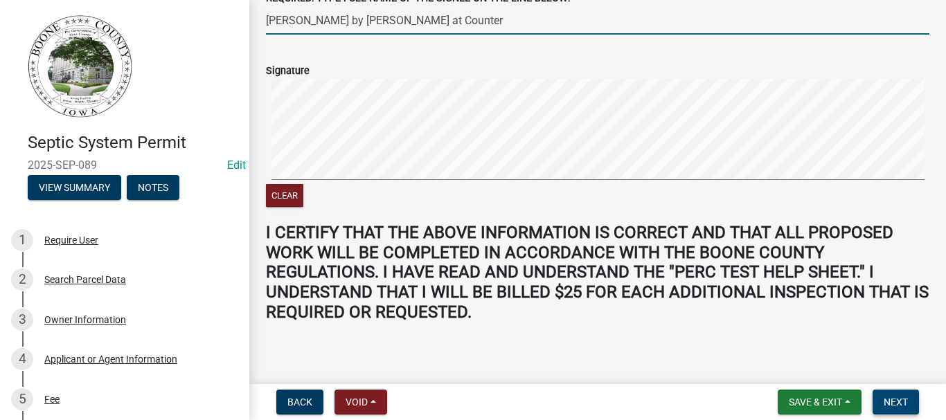
scroll to position [417, 0]
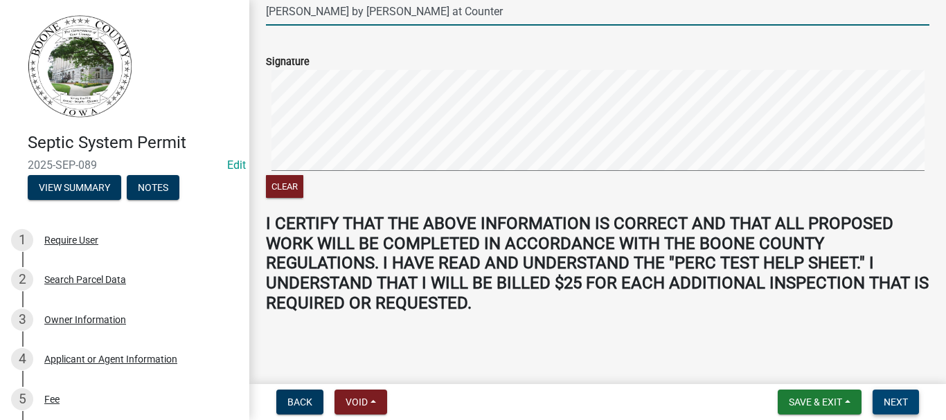
type input "[PERSON_NAME] by [PERSON_NAME] at Counter"
click at [889, 404] on span "Next" at bounding box center [896, 402] width 24 height 11
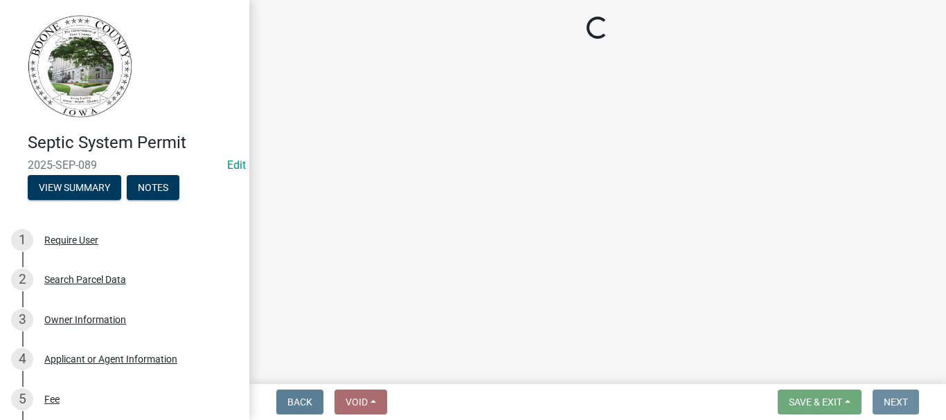
scroll to position [0, 0]
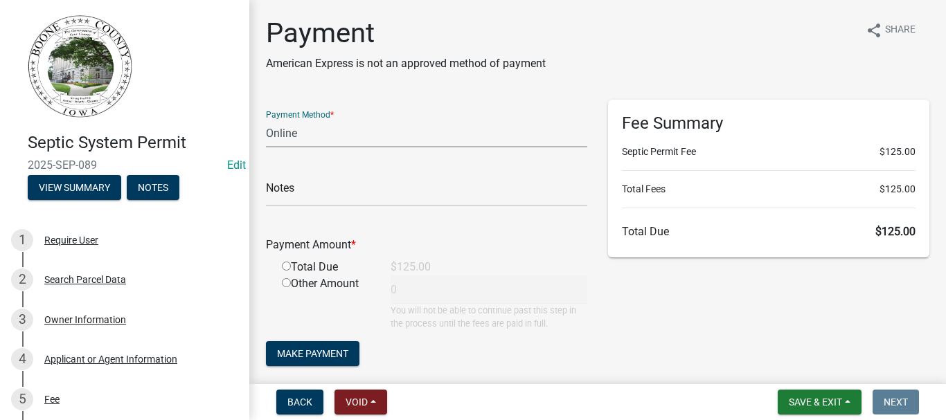
click at [299, 134] on select "Credit Card POS Check Cash Online" at bounding box center [426, 133] width 321 height 28
select select "0: 2"
click at [266, 119] on select "Credit Card POS Check Cash Online" at bounding box center [426, 133] width 321 height 28
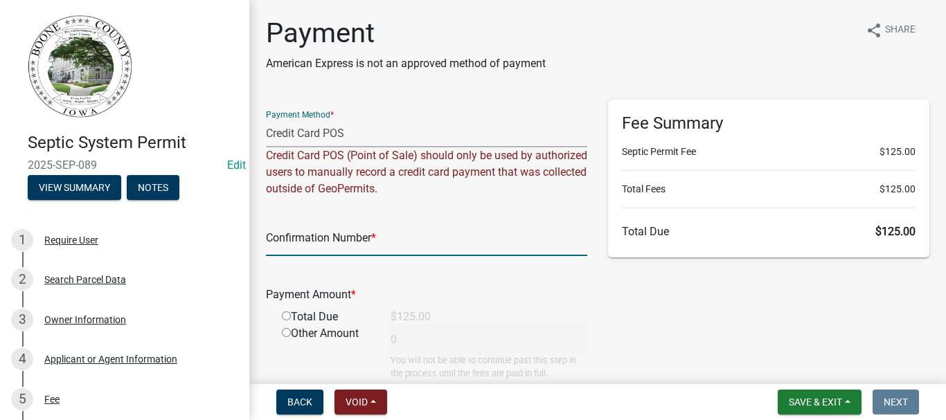
click at [302, 245] on input "text" at bounding box center [426, 242] width 321 height 28
type input "."
click at [288, 317] on input "radio" at bounding box center [286, 316] width 9 height 9
radio input "true"
type input "125"
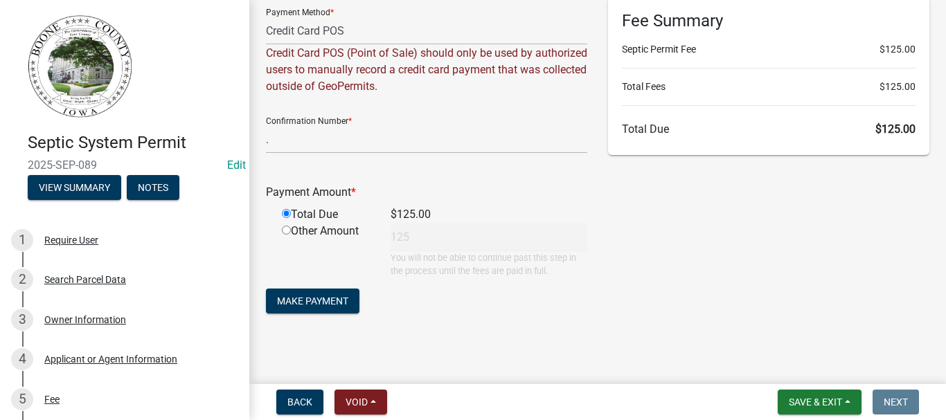
scroll to position [107, 0]
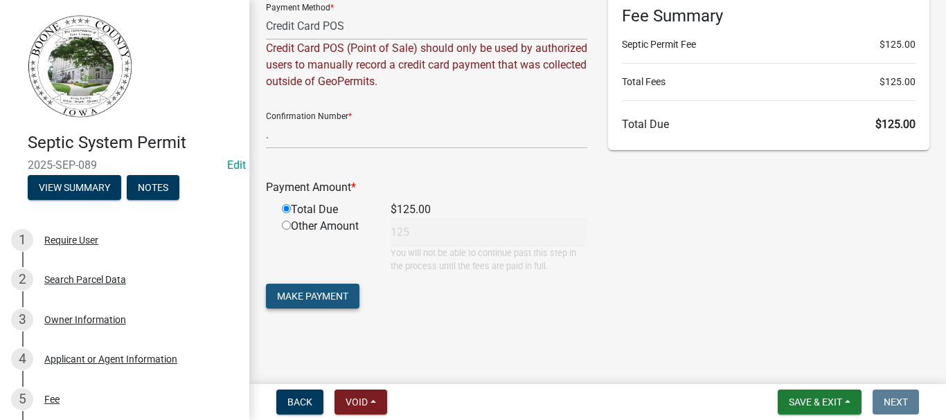
click at [310, 301] on span "Make Payment" at bounding box center [312, 296] width 71 height 11
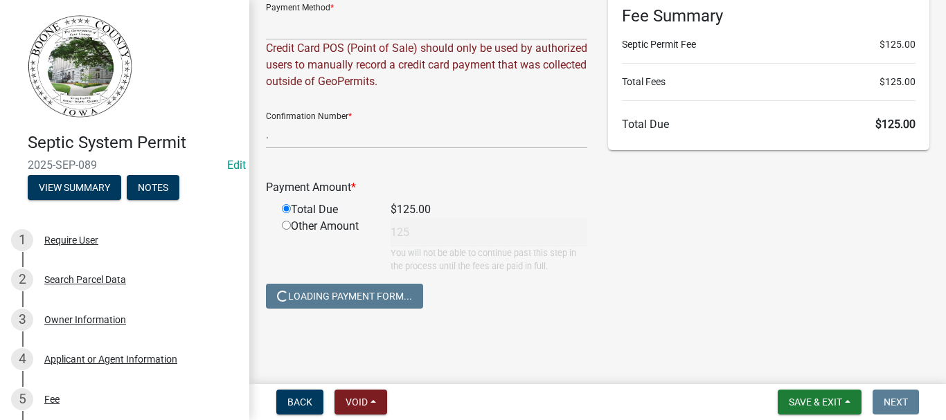
scroll to position [0, 0]
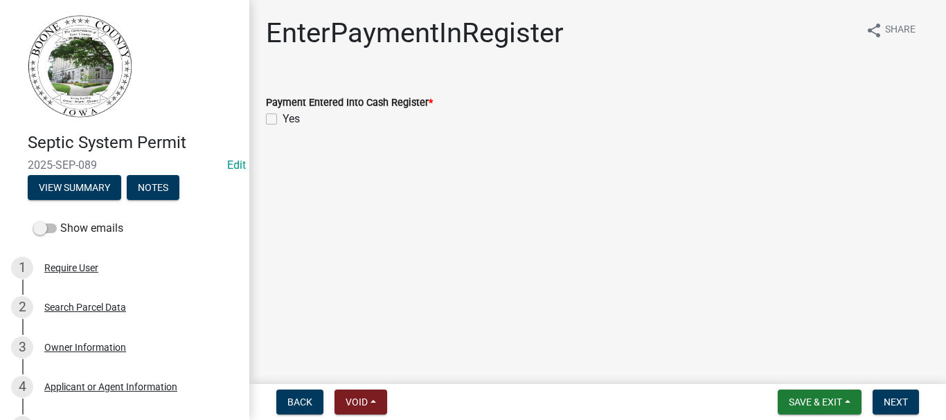
click at [283, 123] on label "Yes" at bounding box center [291, 119] width 17 height 17
click at [283, 120] on input "Yes" at bounding box center [287, 115] width 9 height 9
checkbox input "true"
click at [900, 403] on span "Next" at bounding box center [896, 402] width 24 height 11
